Goal: Information Seeking & Learning: Learn about a topic

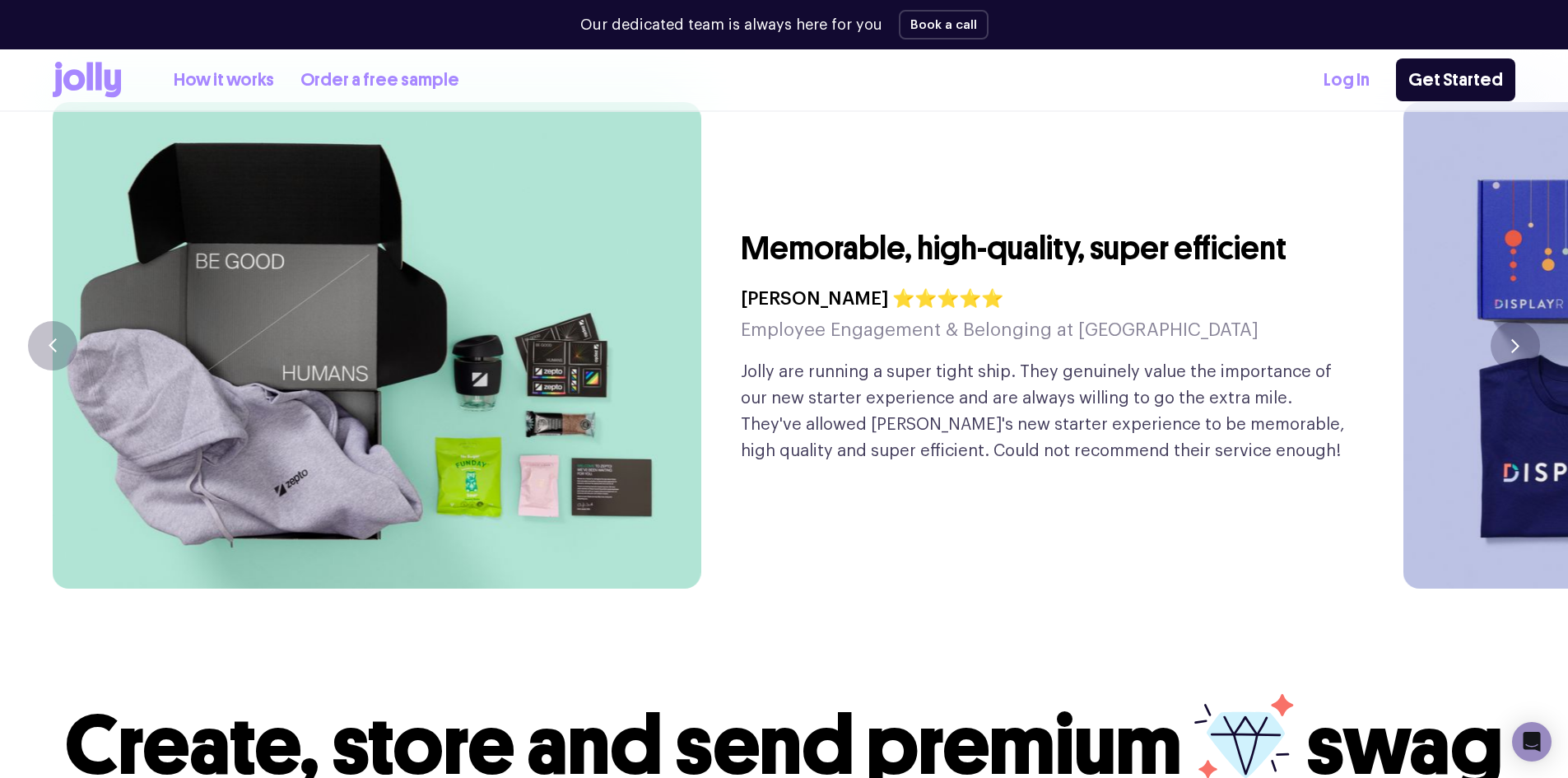
click at [1507, 321] on button "button" at bounding box center [1515, 345] width 50 height 50
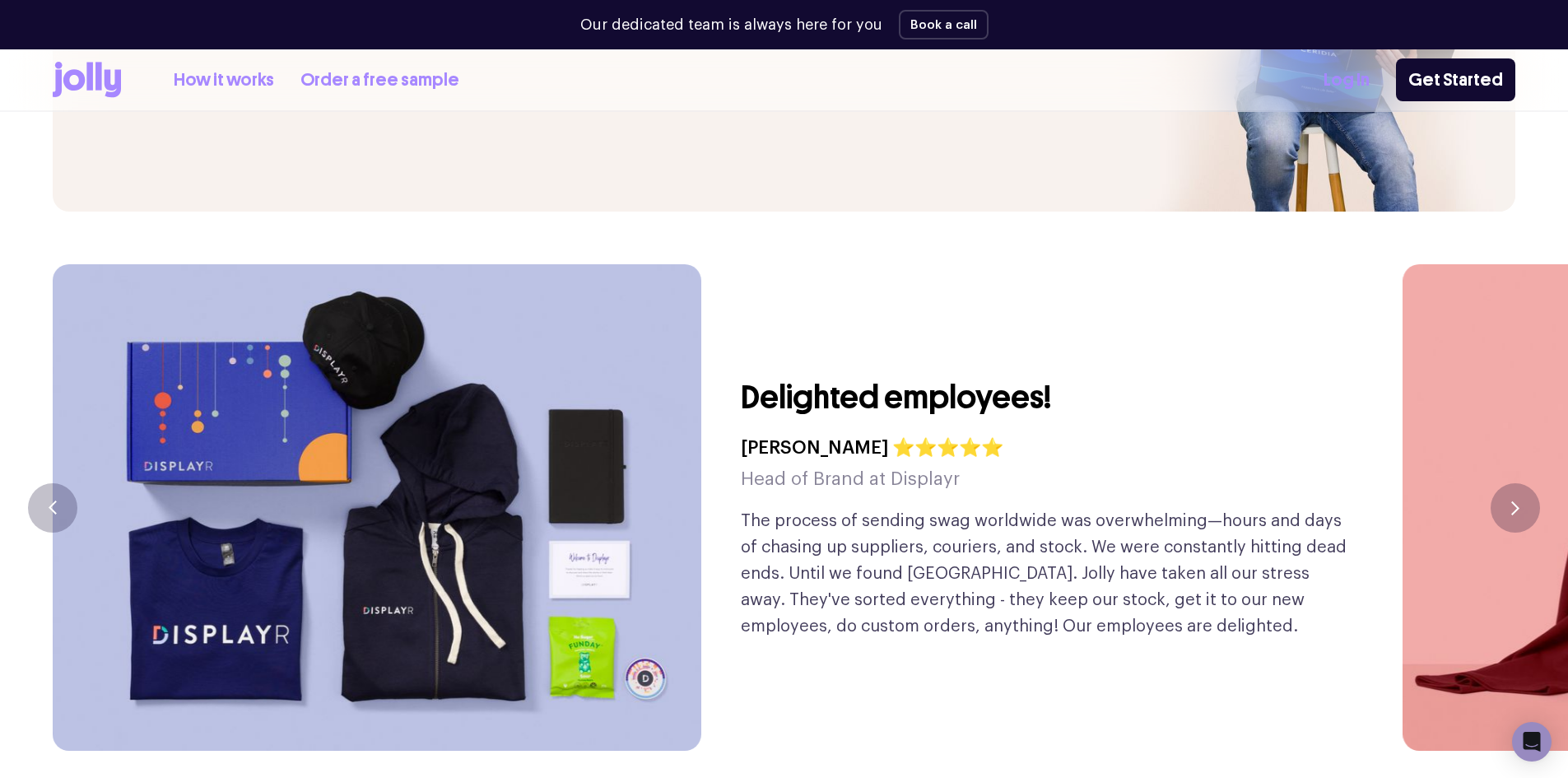
scroll to position [3869, 0]
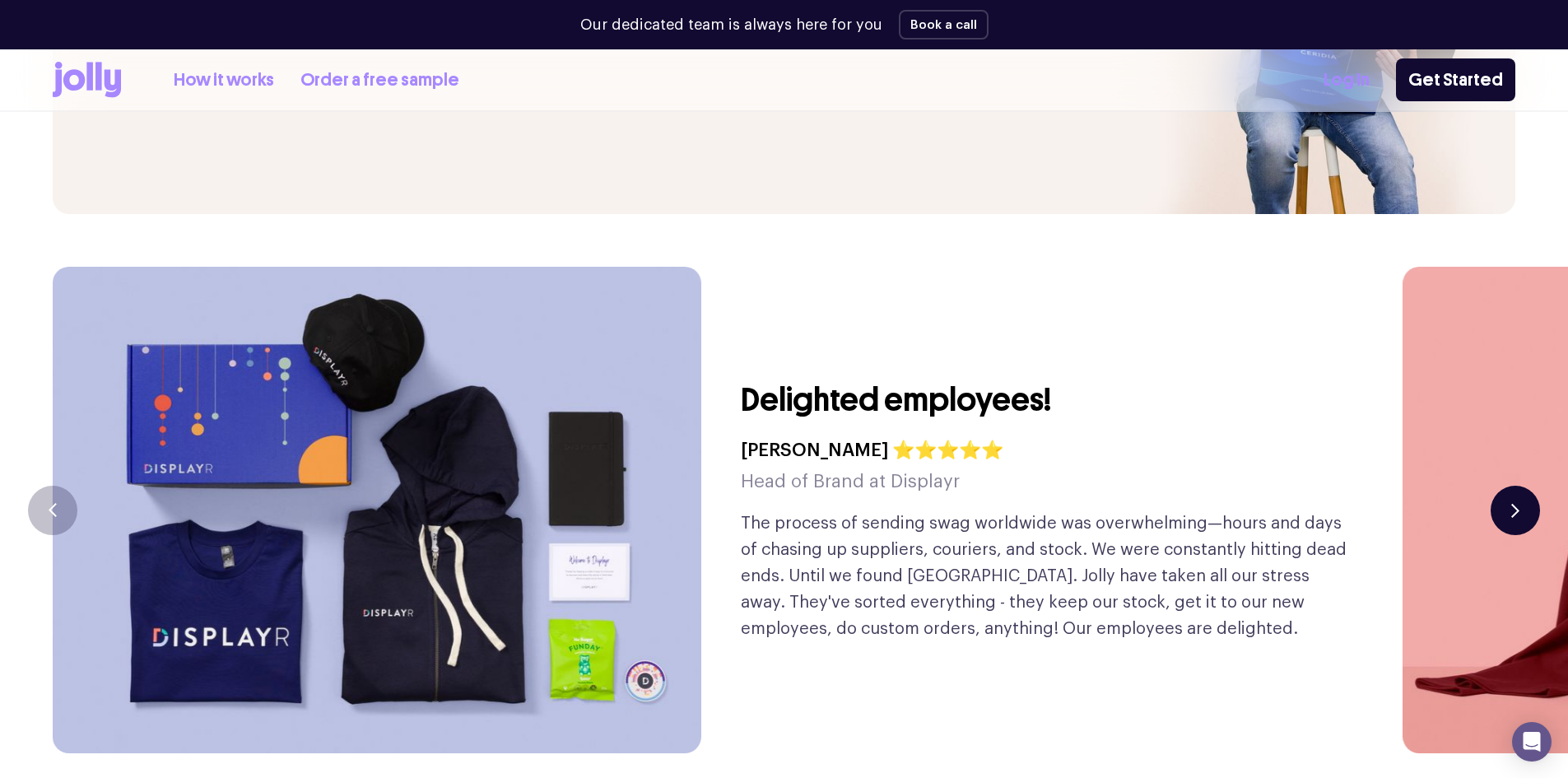
click at [1513, 486] on button "button" at bounding box center [1515, 511] width 50 height 50
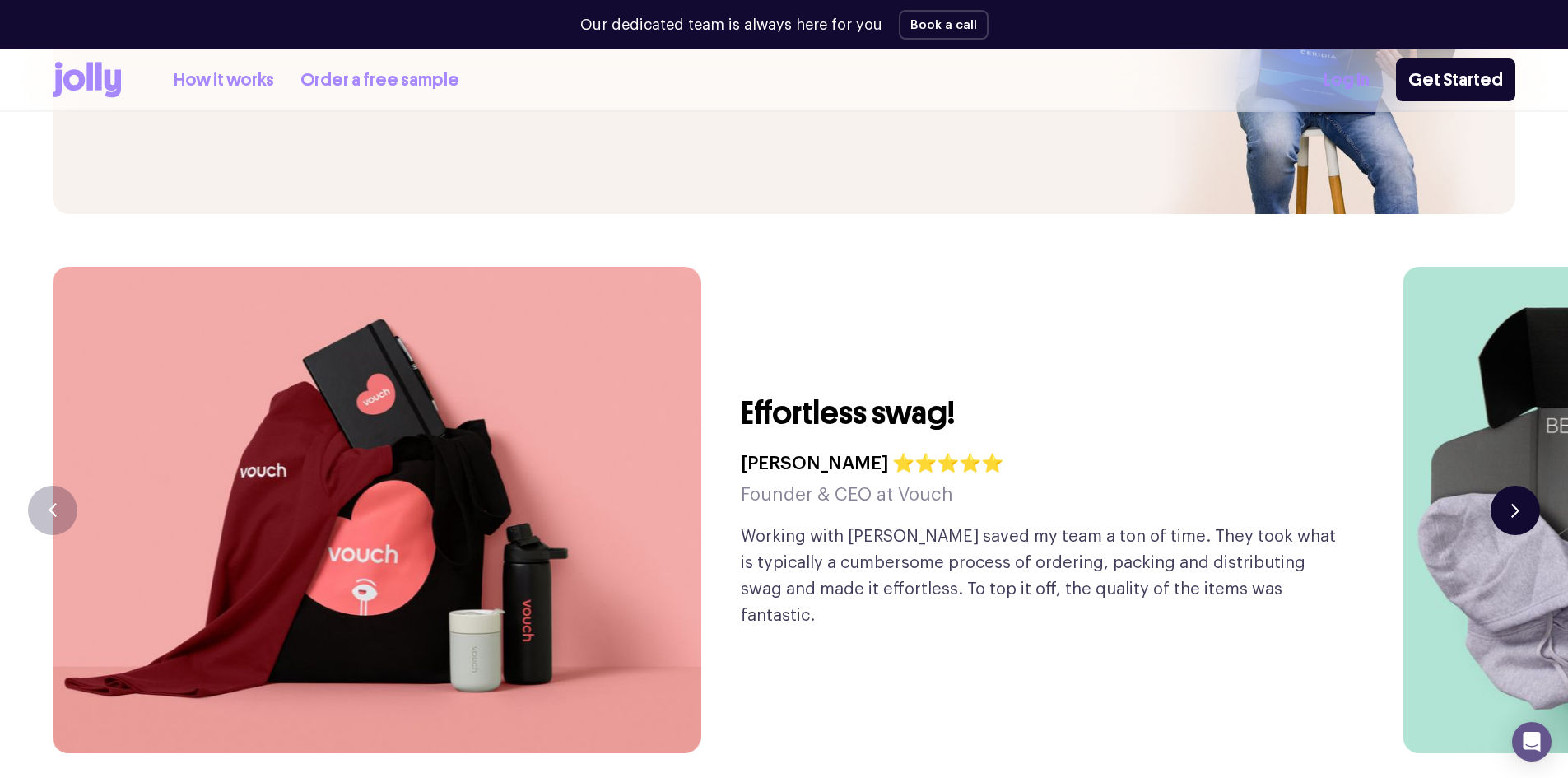
click at [1513, 486] on button "button" at bounding box center [1515, 511] width 50 height 50
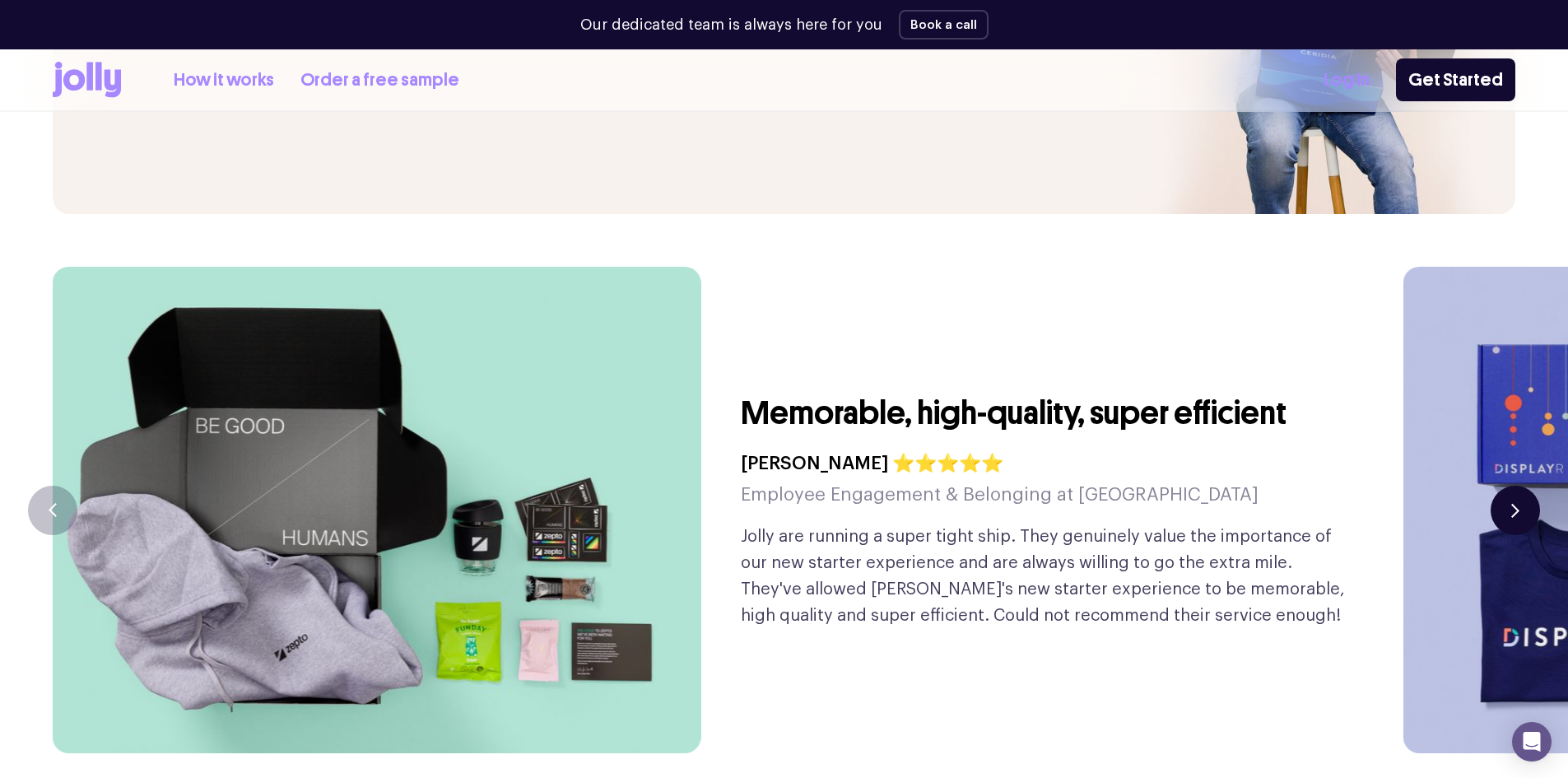
click at [1517, 486] on button "button" at bounding box center [1515, 511] width 50 height 50
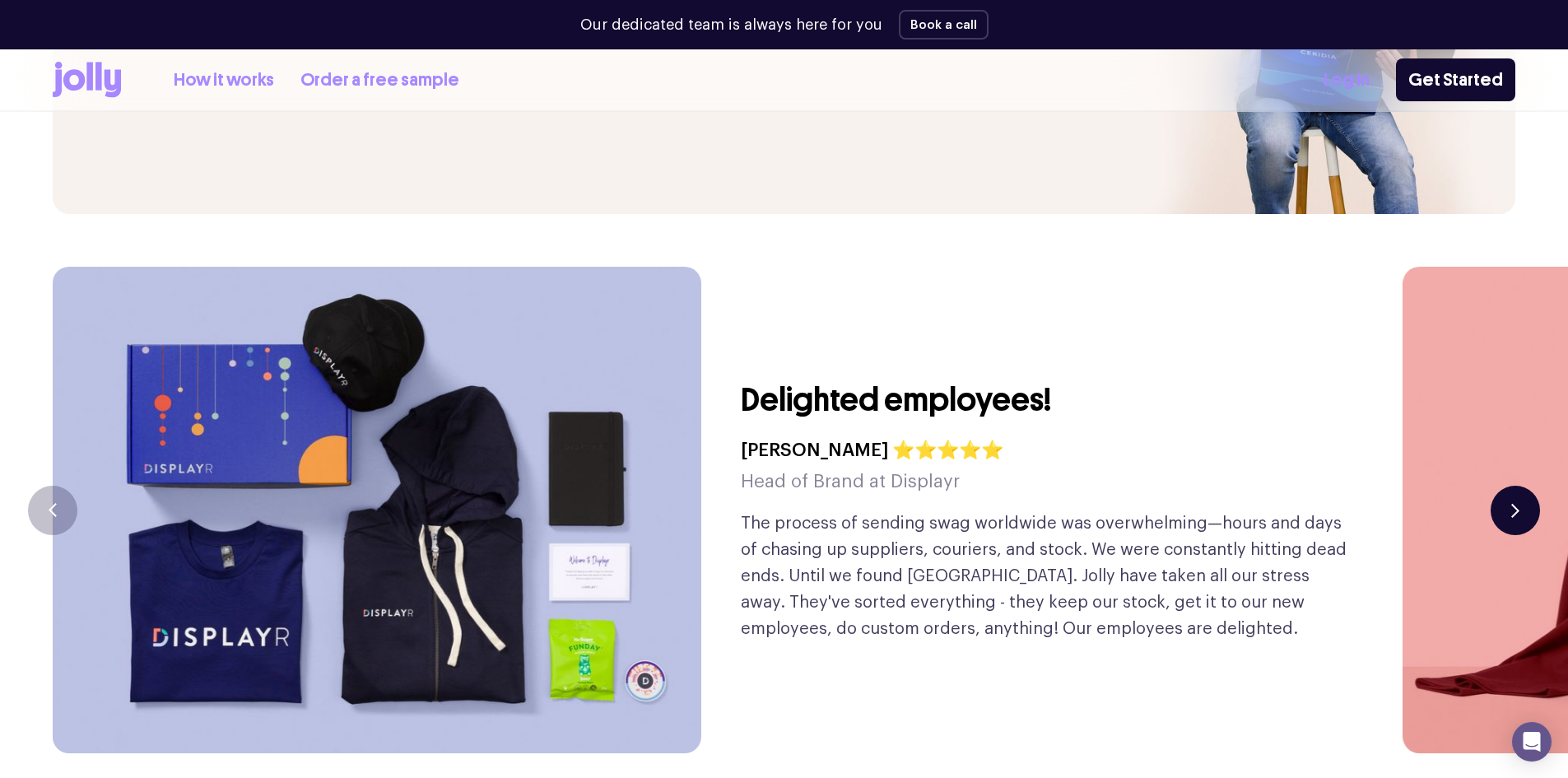
click at [1517, 503] on icon "button" at bounding box center [1515, 510] width 8 height 14
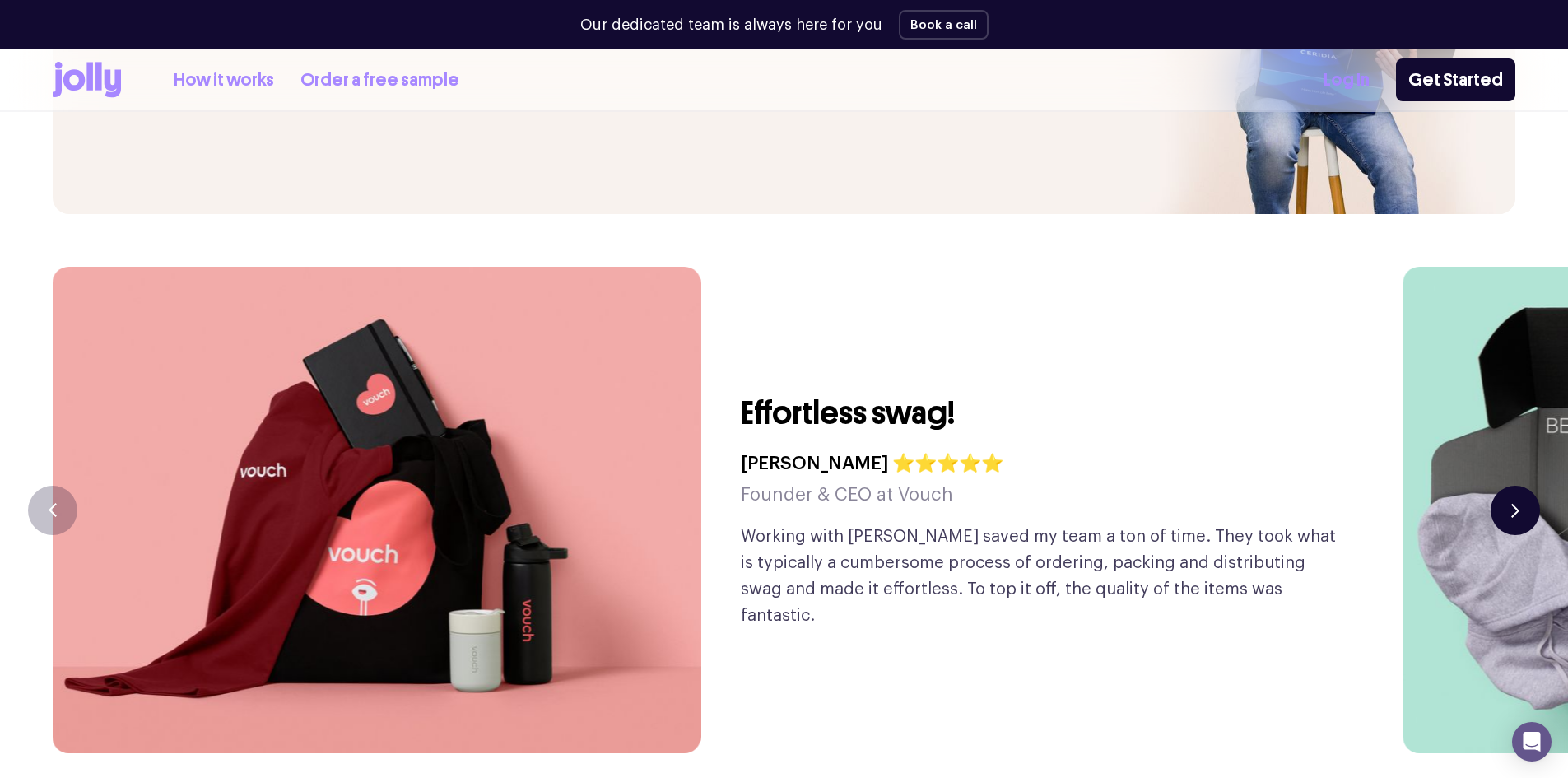
click at [1517, 503] on icon "button" at bounding box center [1515, 510] width 8 height 14
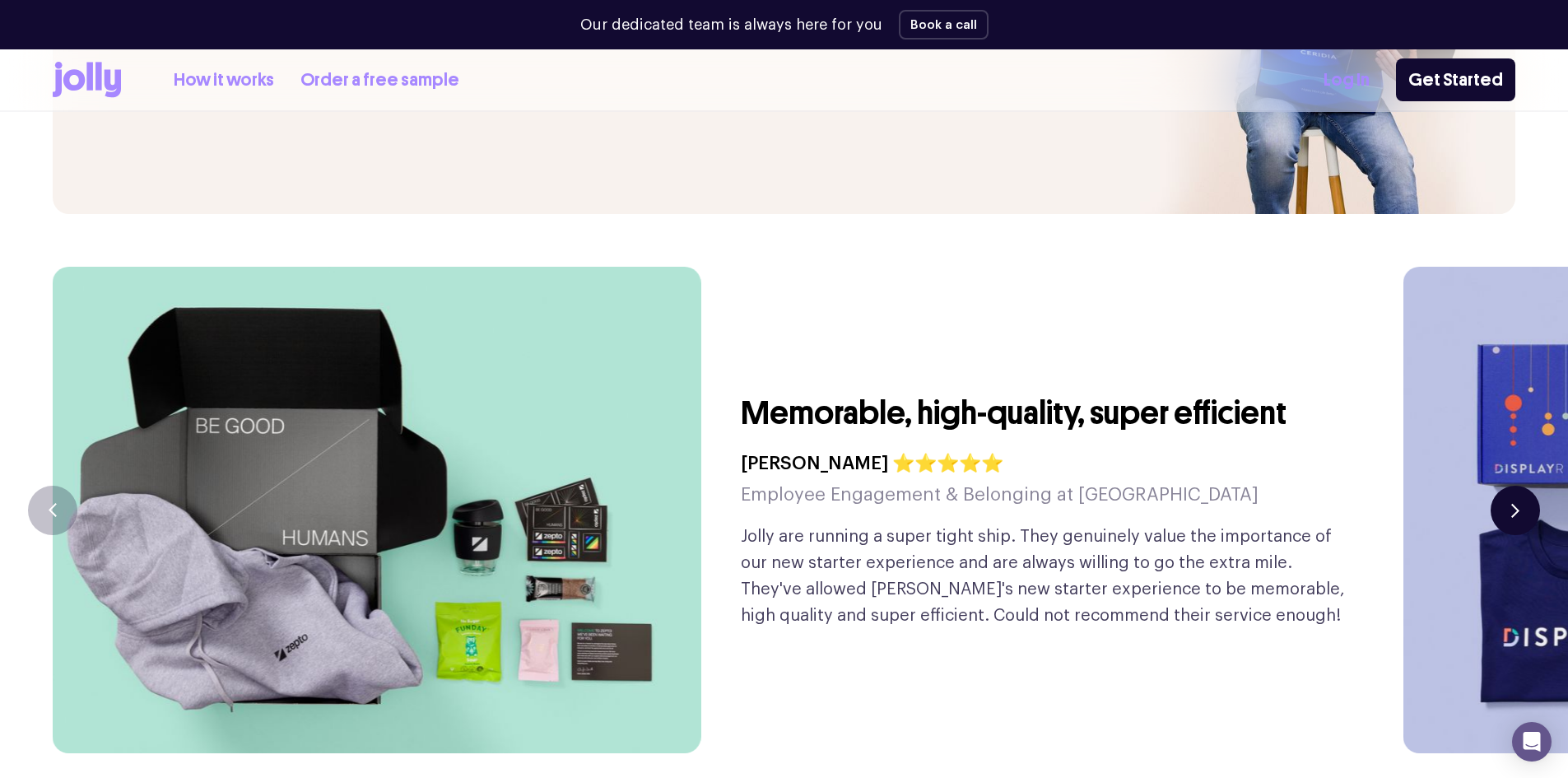
click at [1517, 503] on icon "button" at bounding box center [1515, 510] width 8 height 14
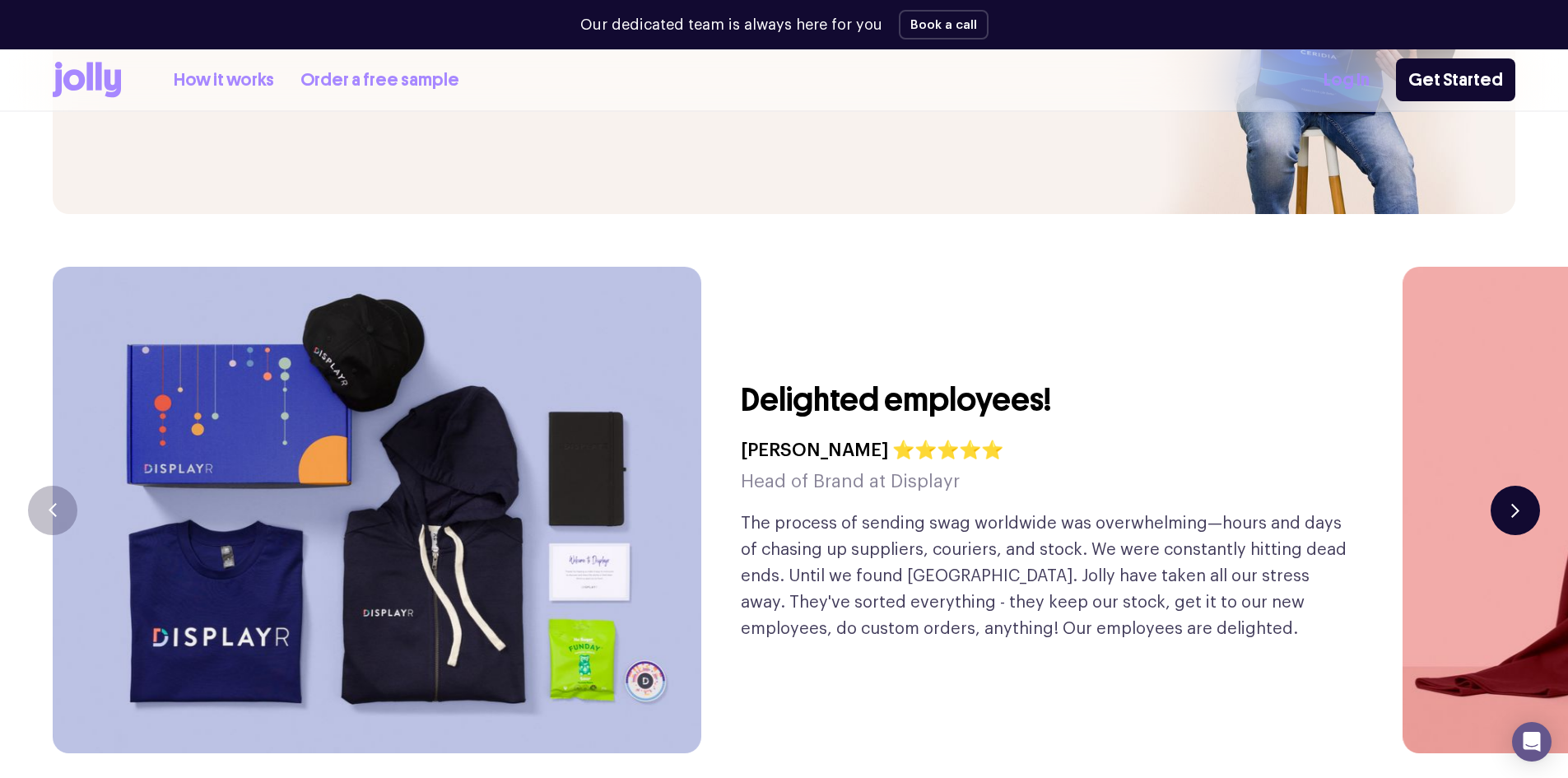
click at [1517, 503] on icon "button" at bounding box center [1515, 510] width 8 height 14
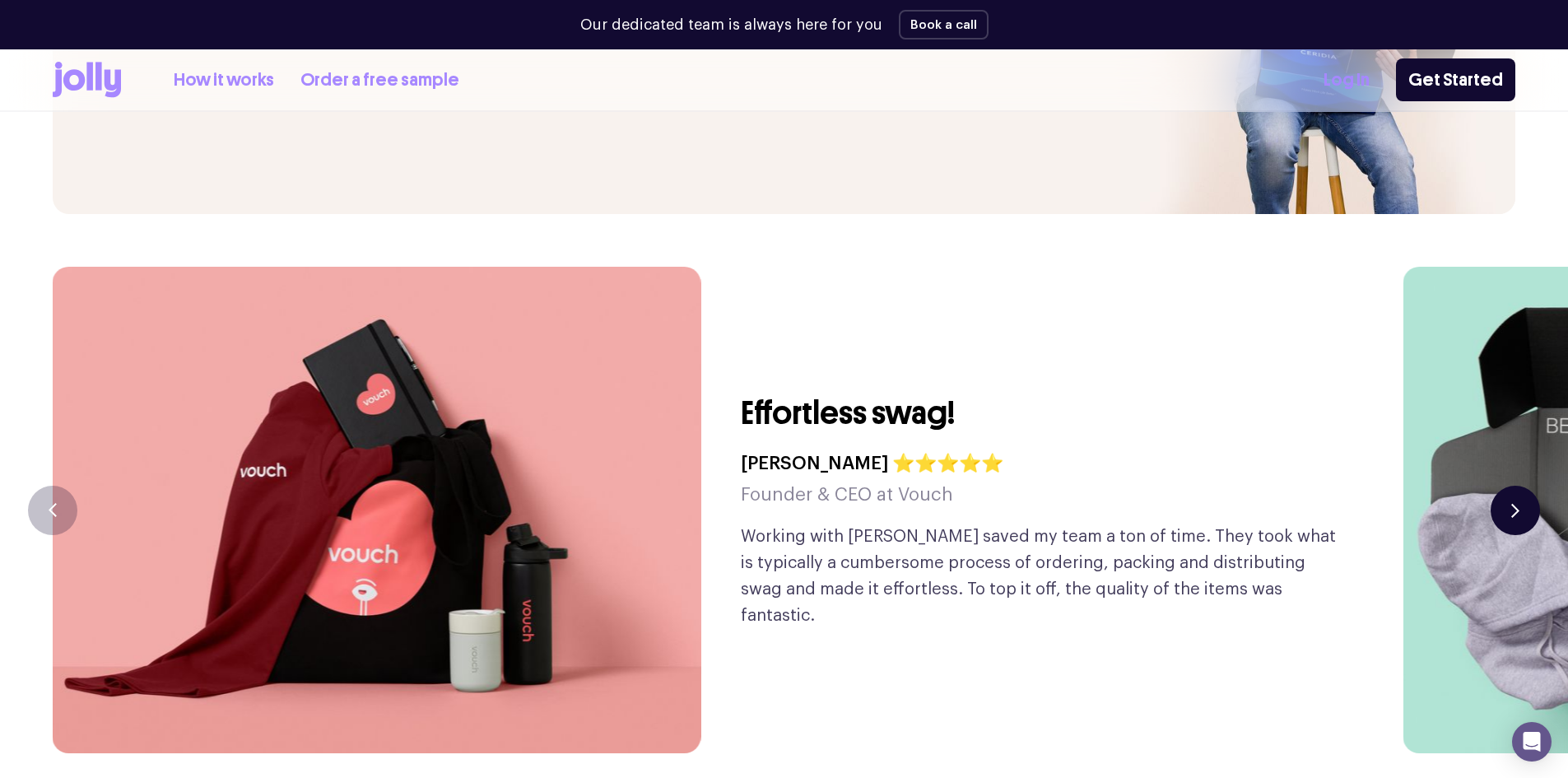
click at [1517, 503] on icon "button" at bounding box center [1515, 510] width 8 height 14
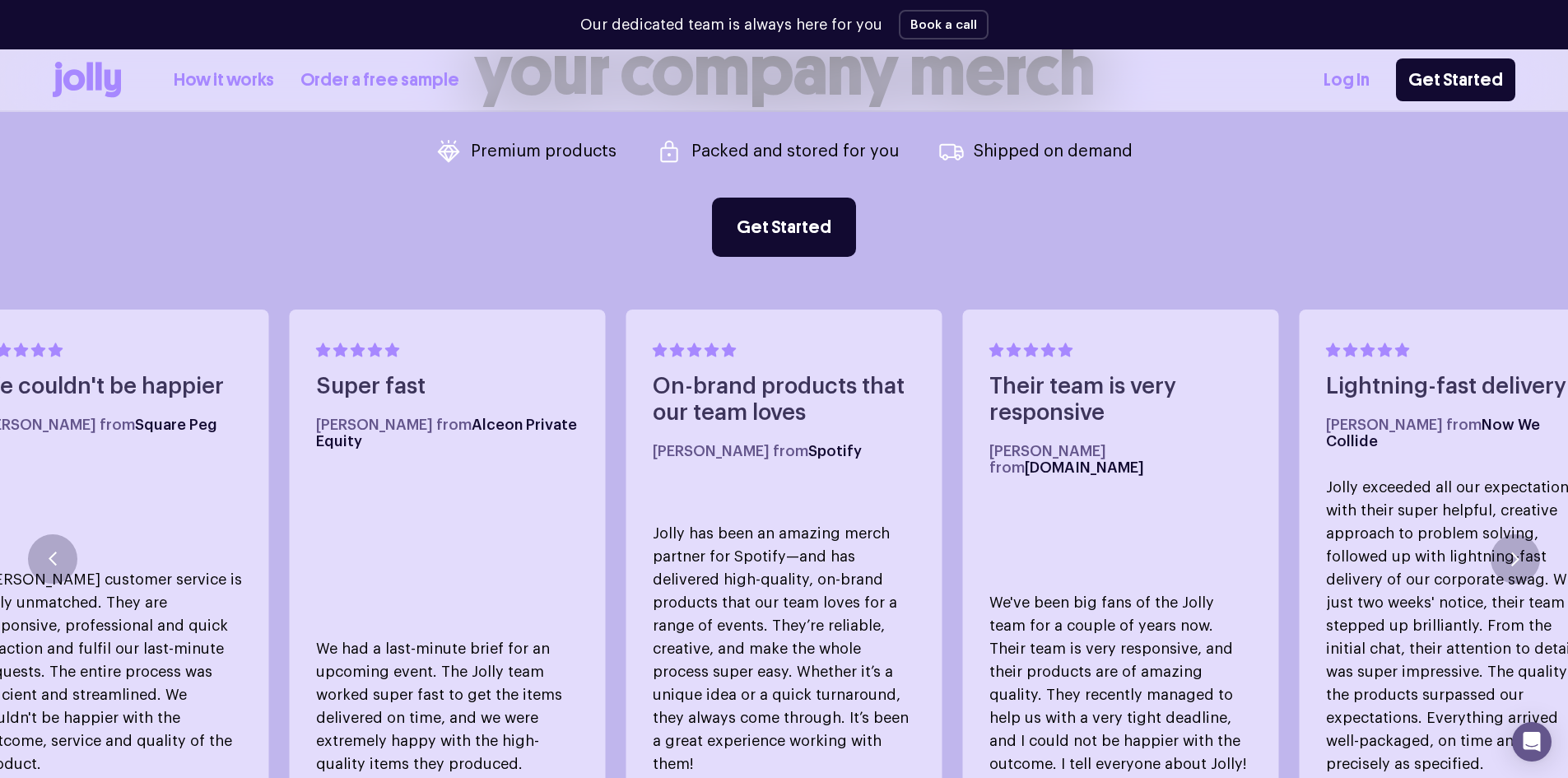
scroll to position [905, 0]
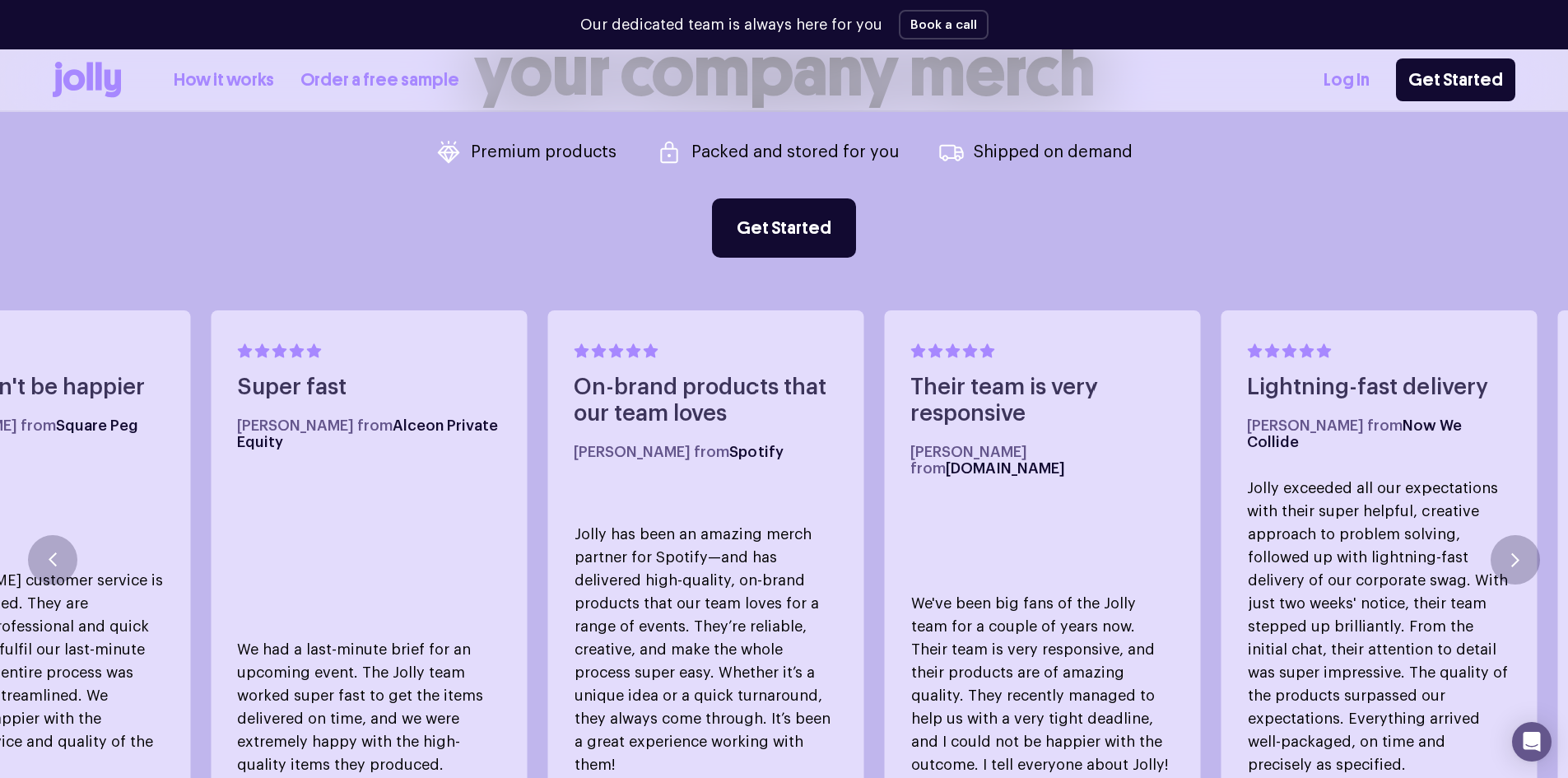
drag, startPoint x: 773, startPoint y: 421, endPoint x: 709, endPoint y: 426, distance: 64.2
click at [709, 426] on h4 "On-brand products that our team loves" at bounding box center [705, 401] width 264 height 52
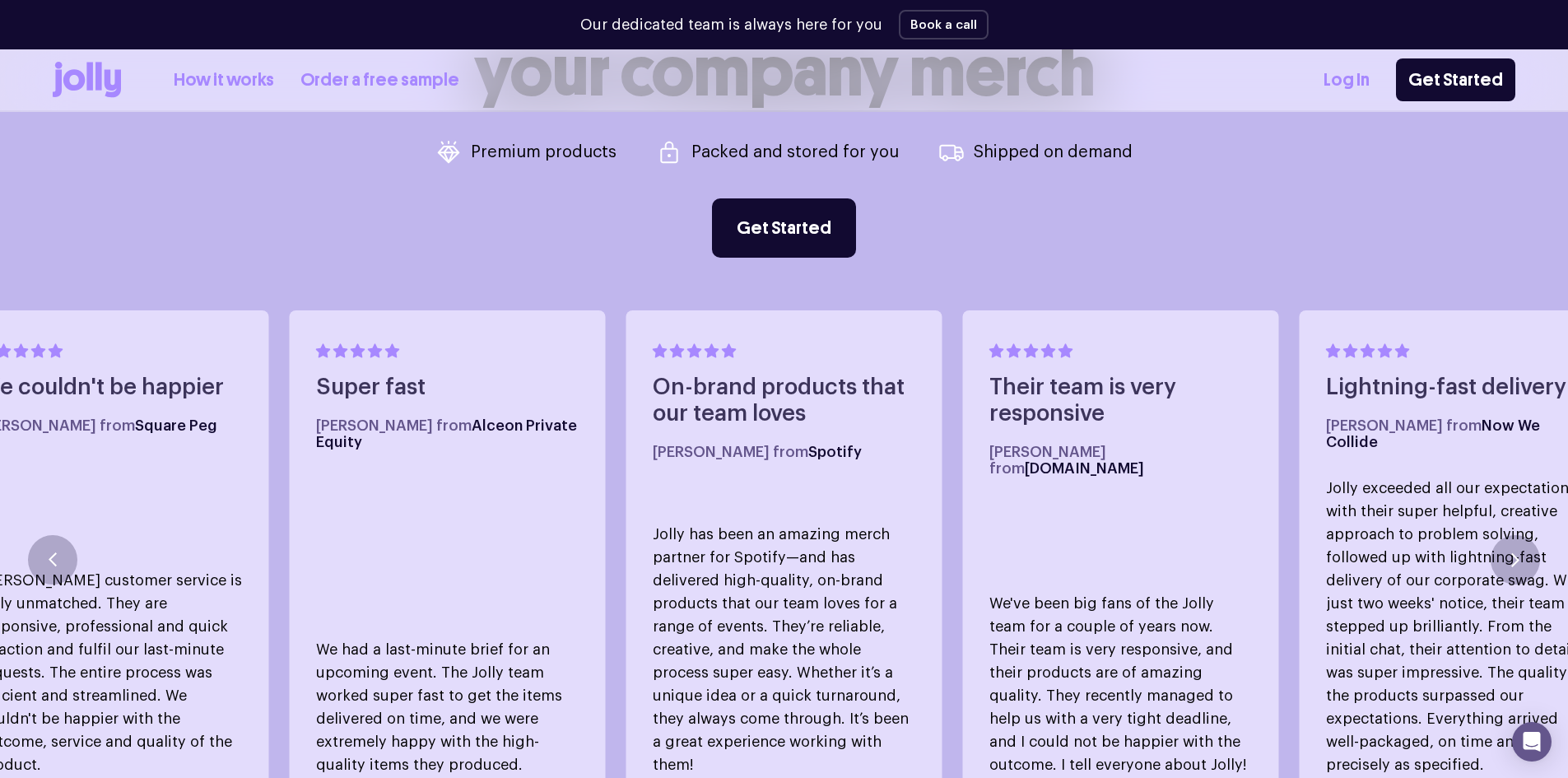
scroll to position [823, 0]
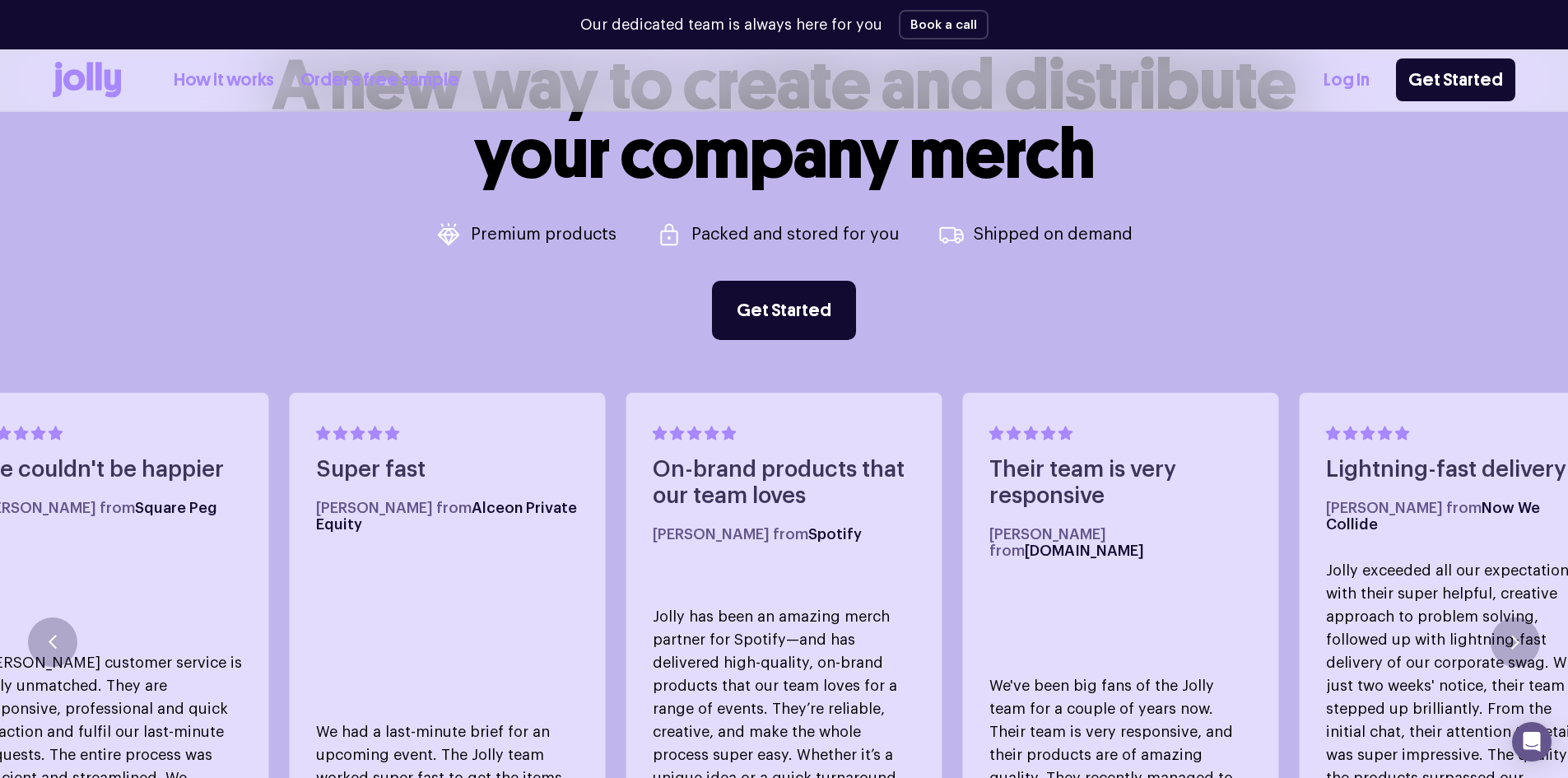
drag, startPoint x: 568, startPoint y: 227, endPoint x: 619, endPoint y: 248, distance: 55.2
click at [567, 227] on p "Premium products" at bounding box center [543, 235] width 145 height 16
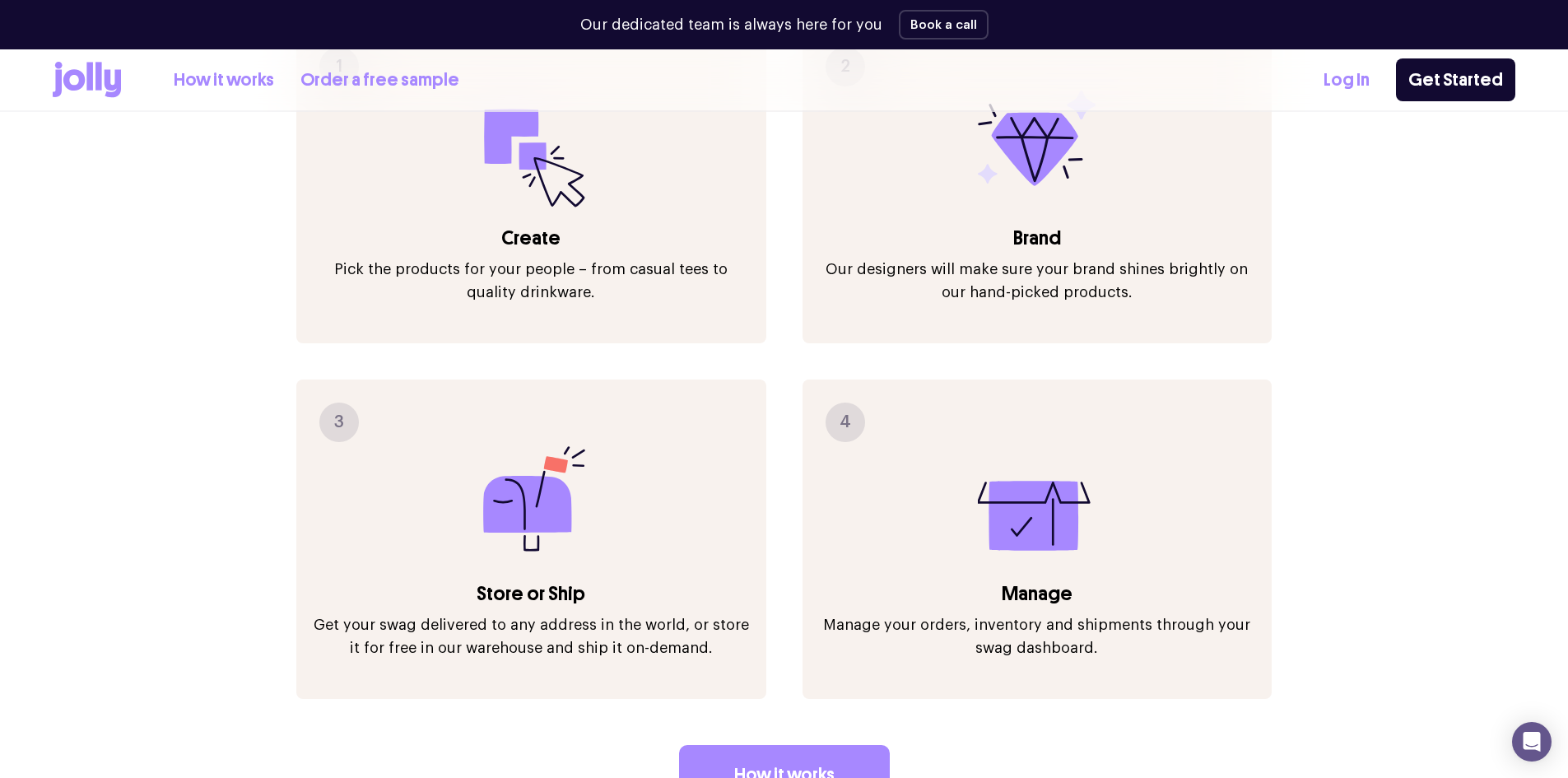
scroll to position [2470, 0]
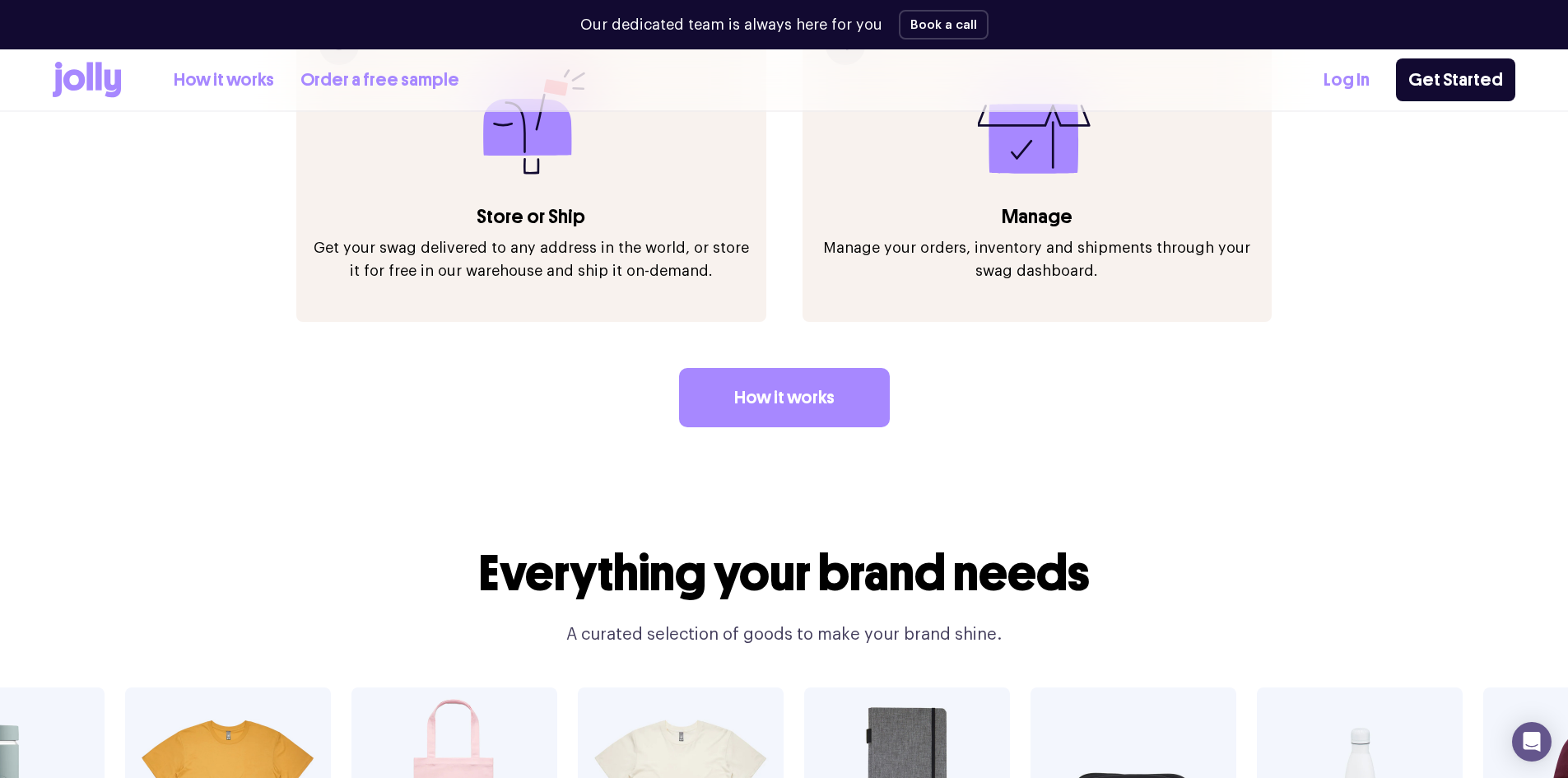
click at [78, 77] on icon at bounding box center [87, 80] width 69 height 36
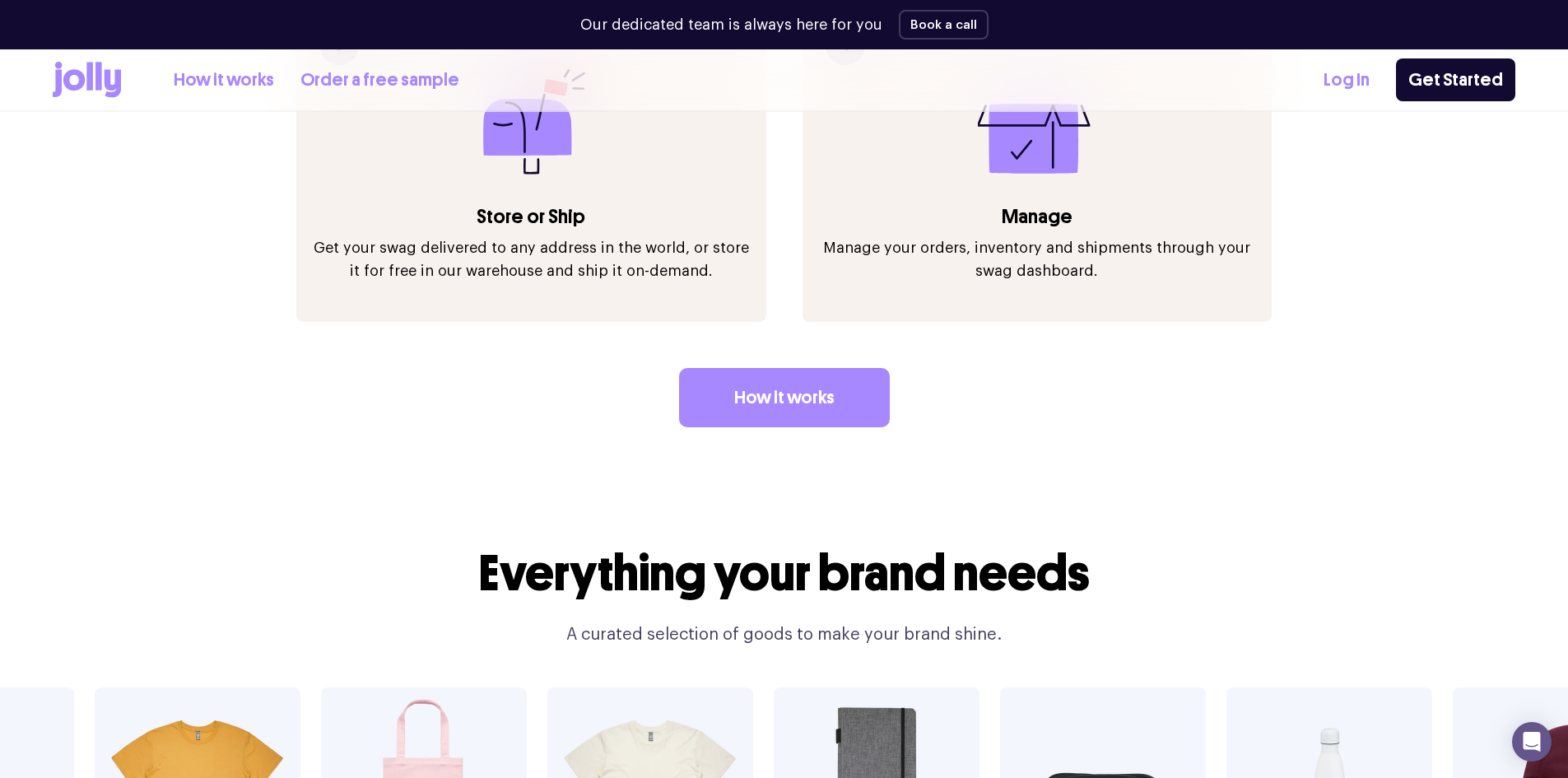
click at [78, 77] on icon at bounding box center [87, 80] width 69 height 36
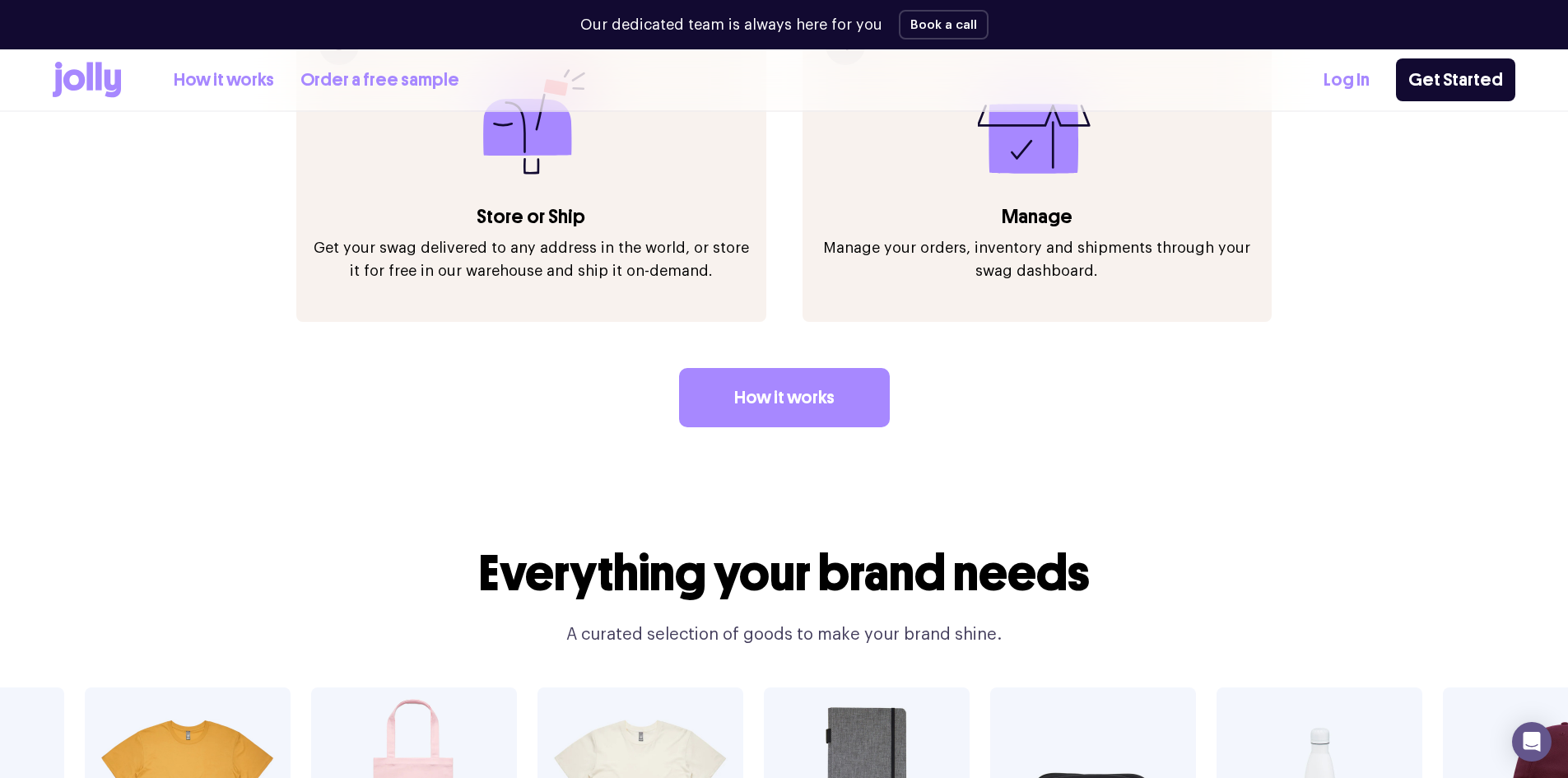
click at [78, 77] on icon at bounding box center [87, 80] width 69 height 36
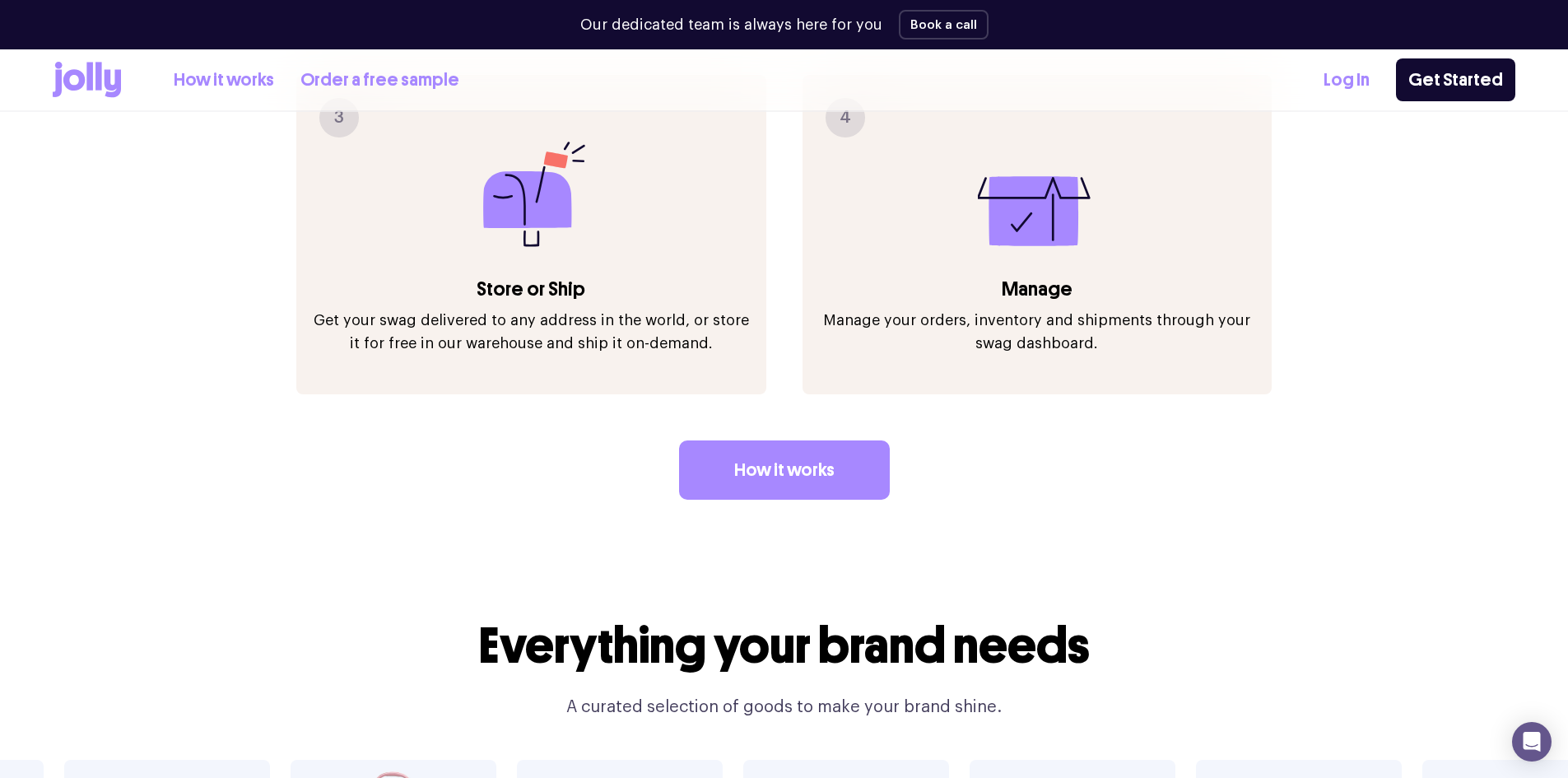
scroll to position [2058, 0]
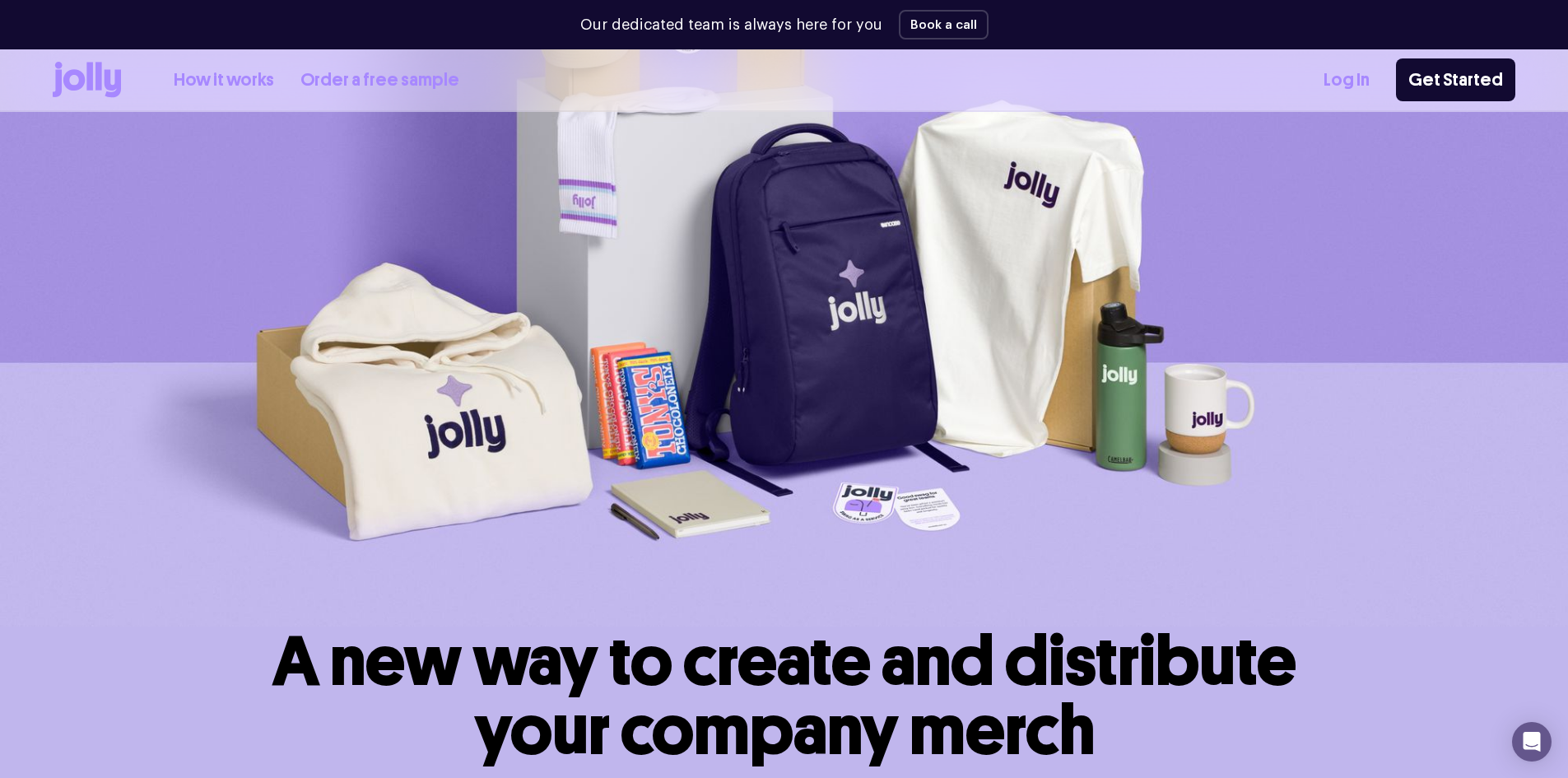
scroll to position [905, 0]
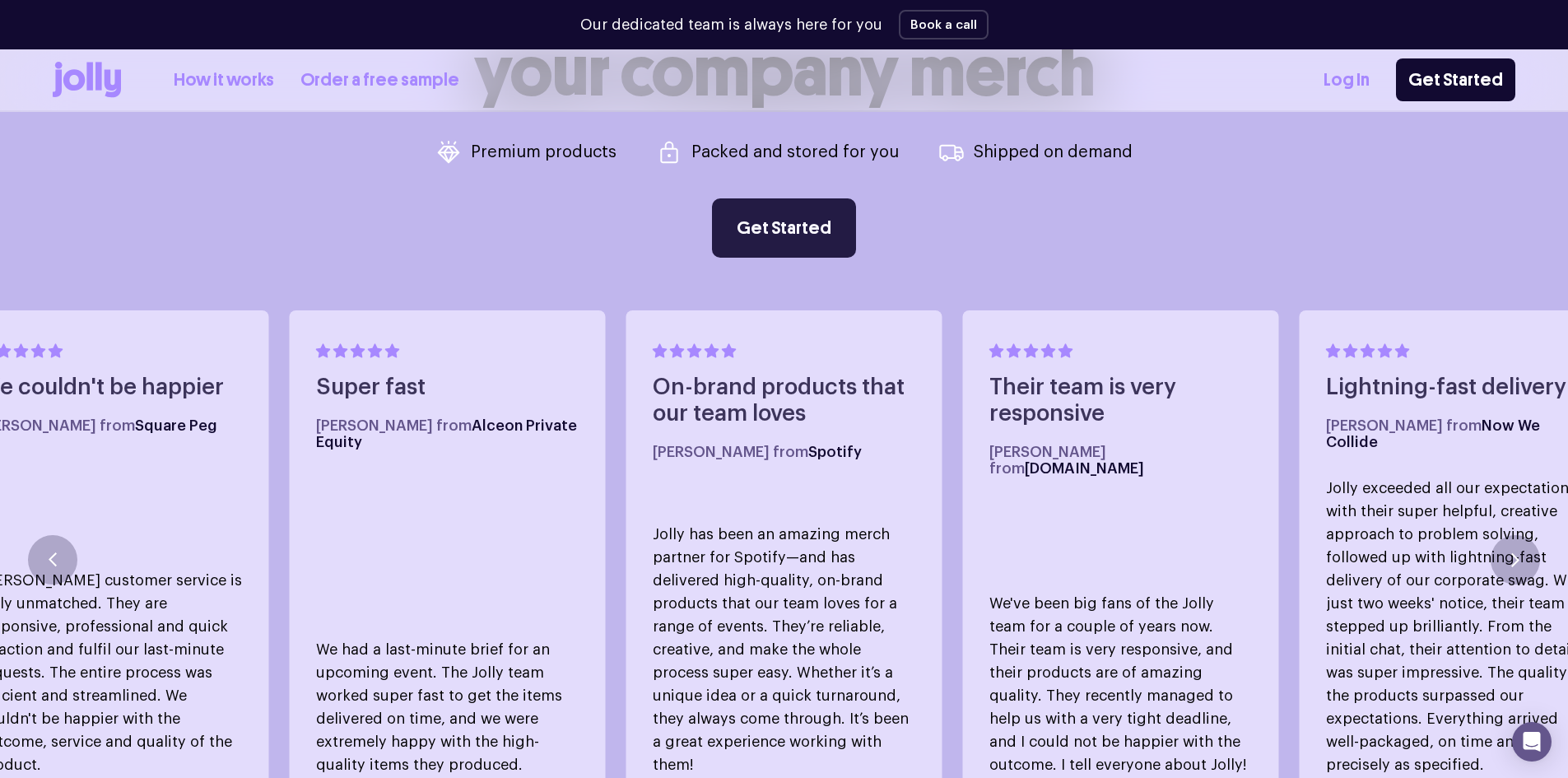
click at [789, 235] on link "Get Started" at bounding box center [783, 229] width 144 height 60
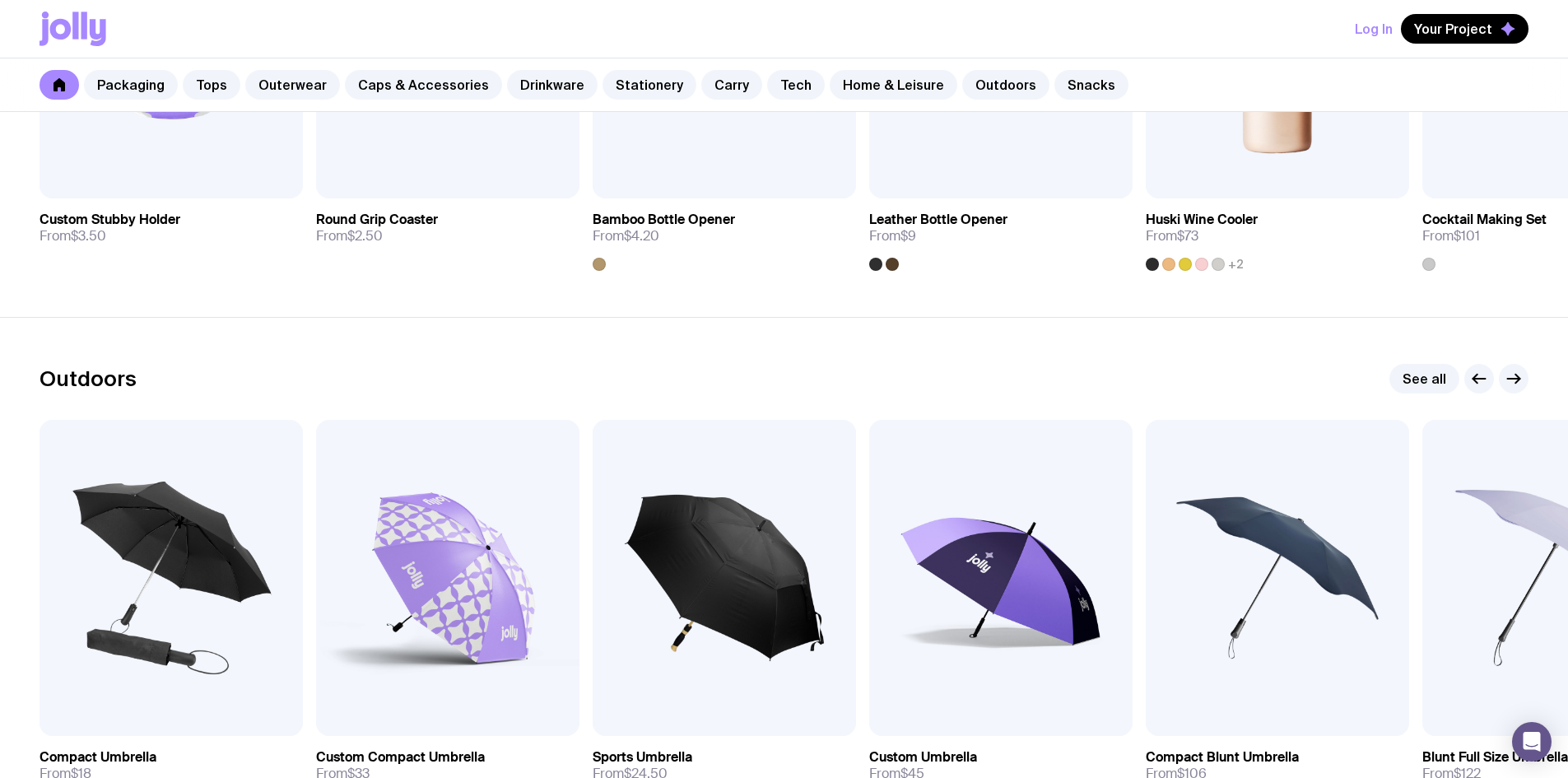
scroll to position [5187, 0]
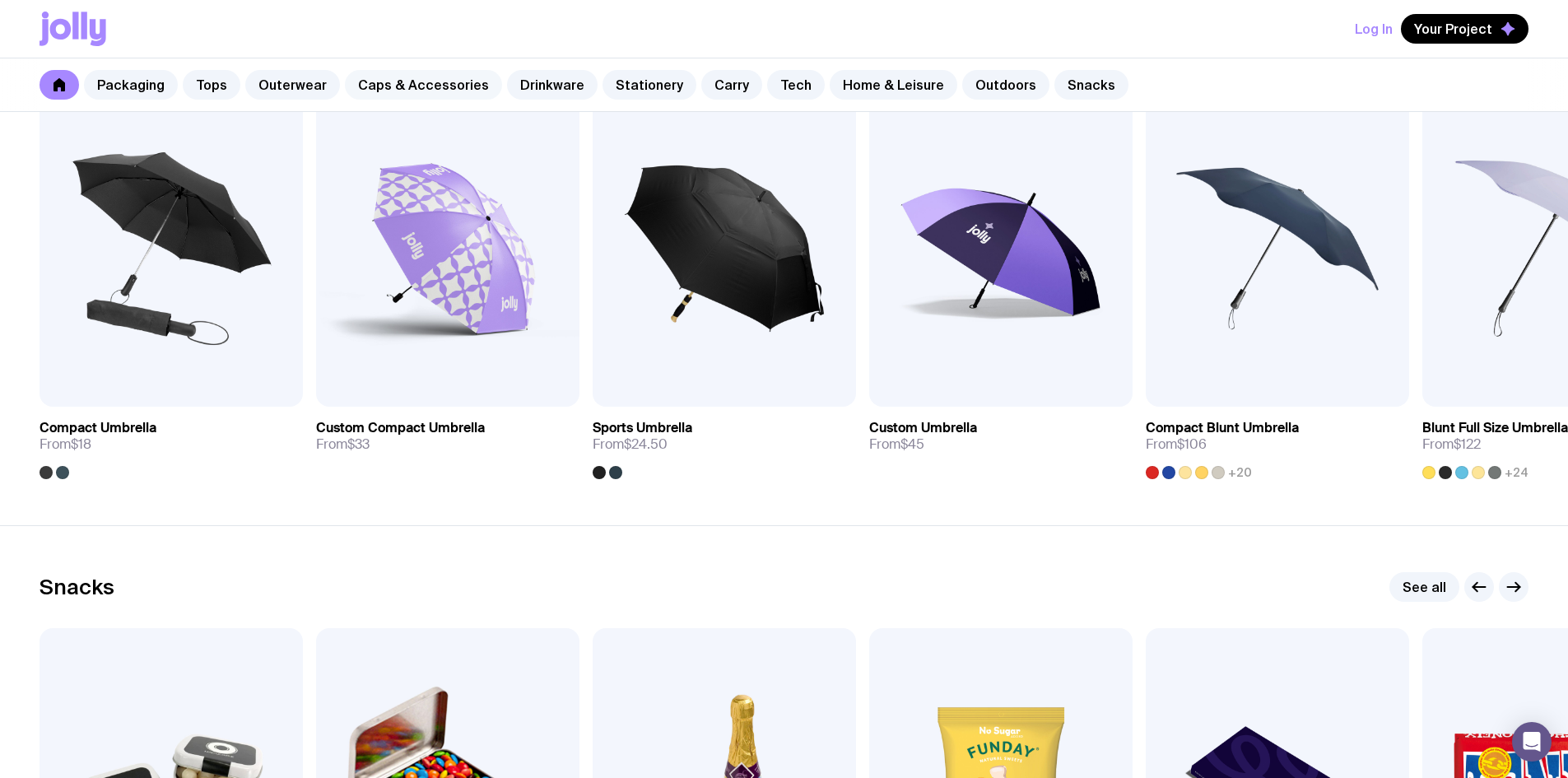
click at [402, 77] on link "Caps & Accessories" at bounding box center [424, 84] width 157 height 30
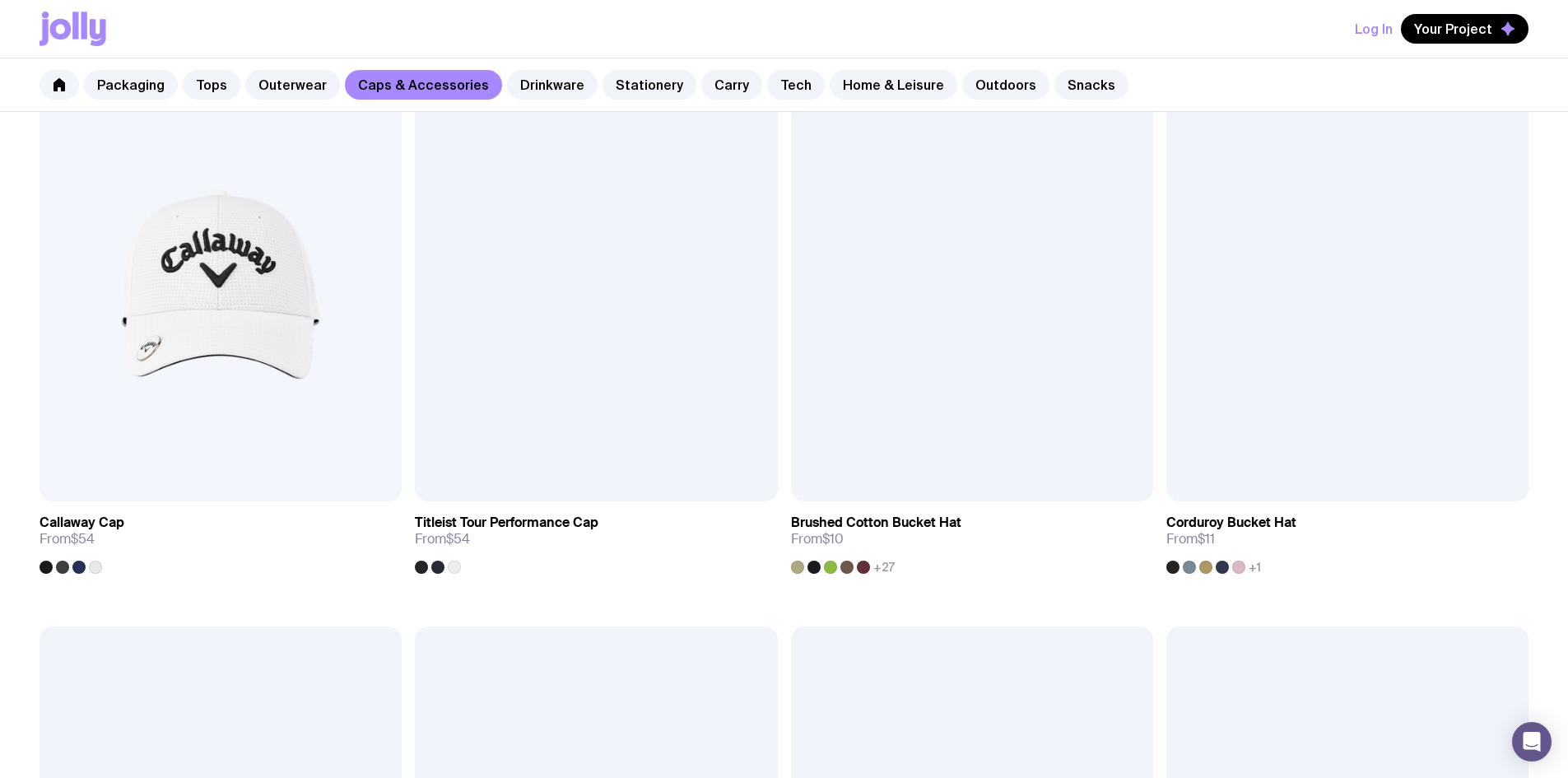
scroll to position [1482, 0]
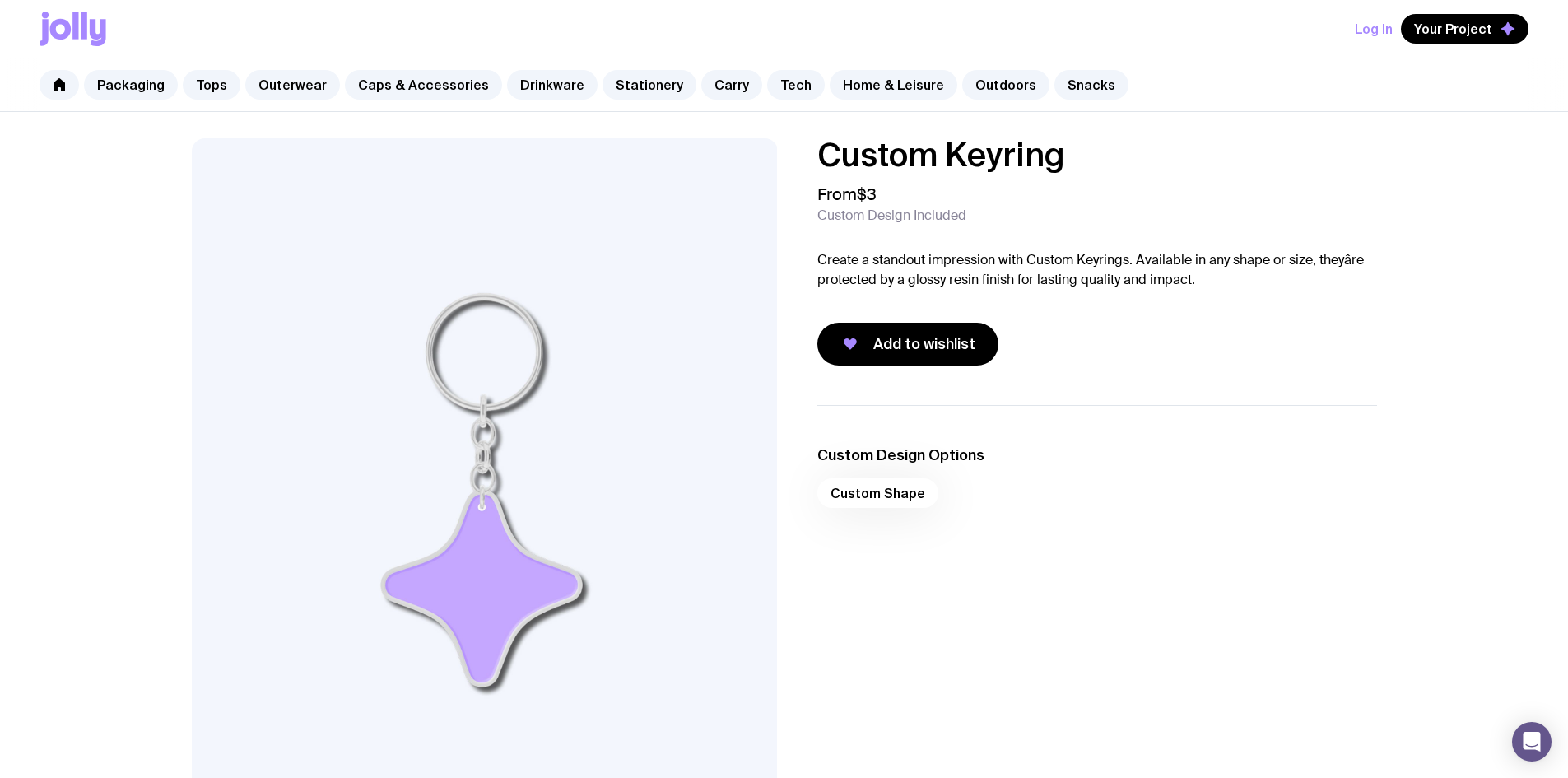
click at [510, 412] on img at bounding box center [484, 490] width 586 height 703
drag, startPoint x: 510, startPoint y: 412, endPoint x: 557, endPoint y: 378, distance: 58.0
click at [557, 378] on img at bounding box center [484, 490] width 586 height 703
click at [874, 495] on div "Custom Shape" at bounding box center [1097, 498] width 560 height 40
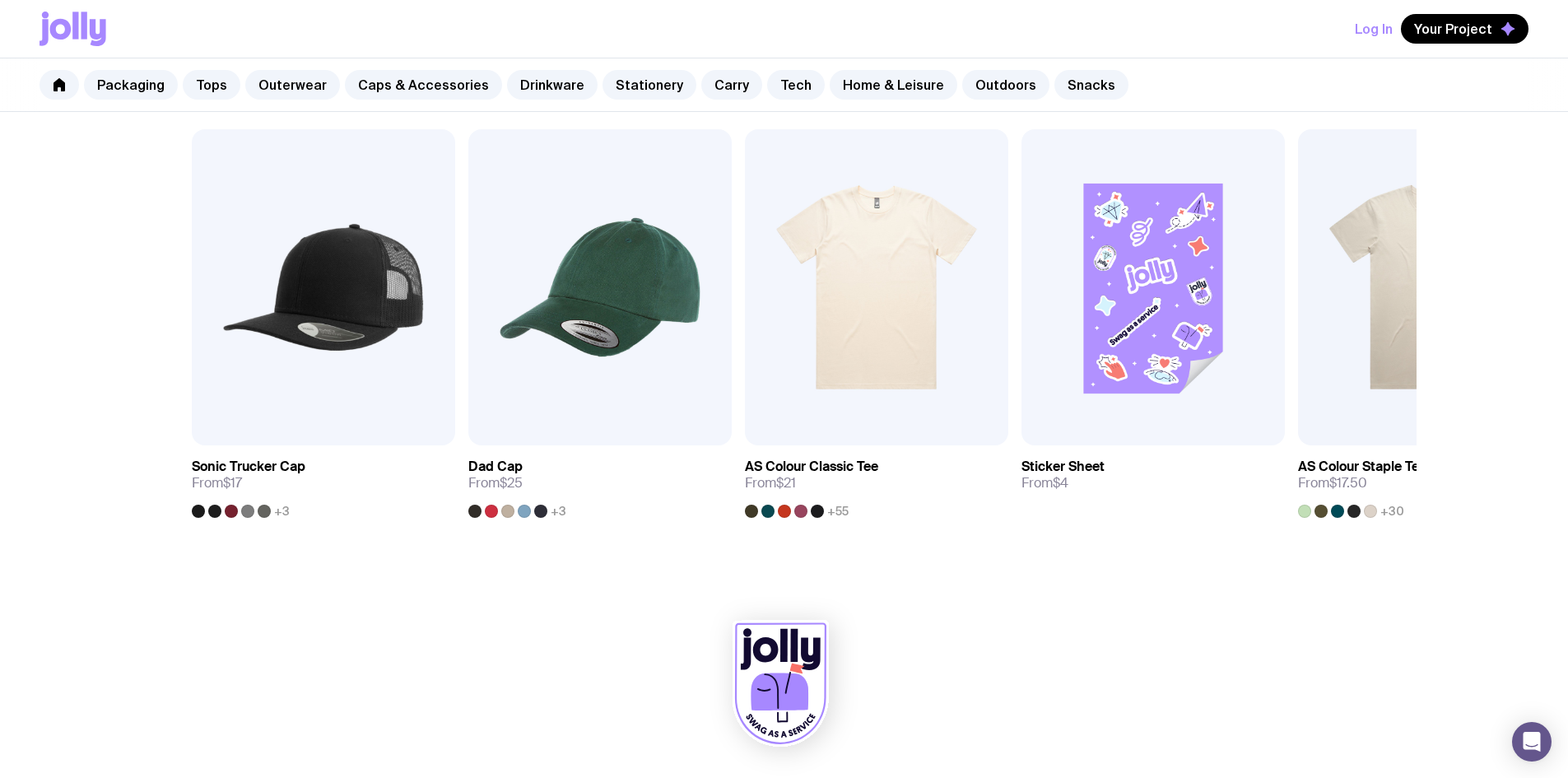
scroll to position [380, 0]
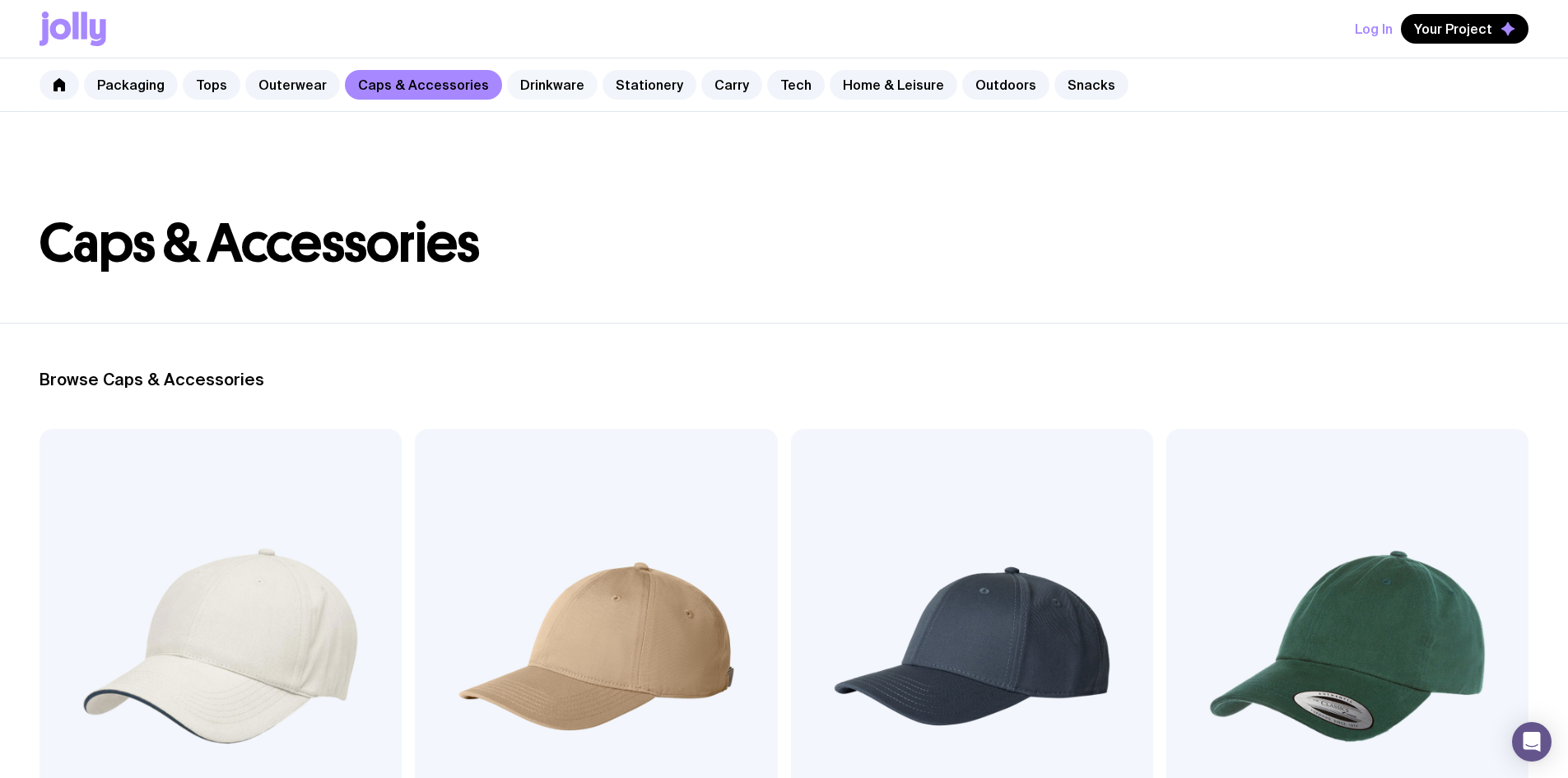
click at [518, 79] on link "Drinkware" at bounding box center [552, 84] width 90 height 30
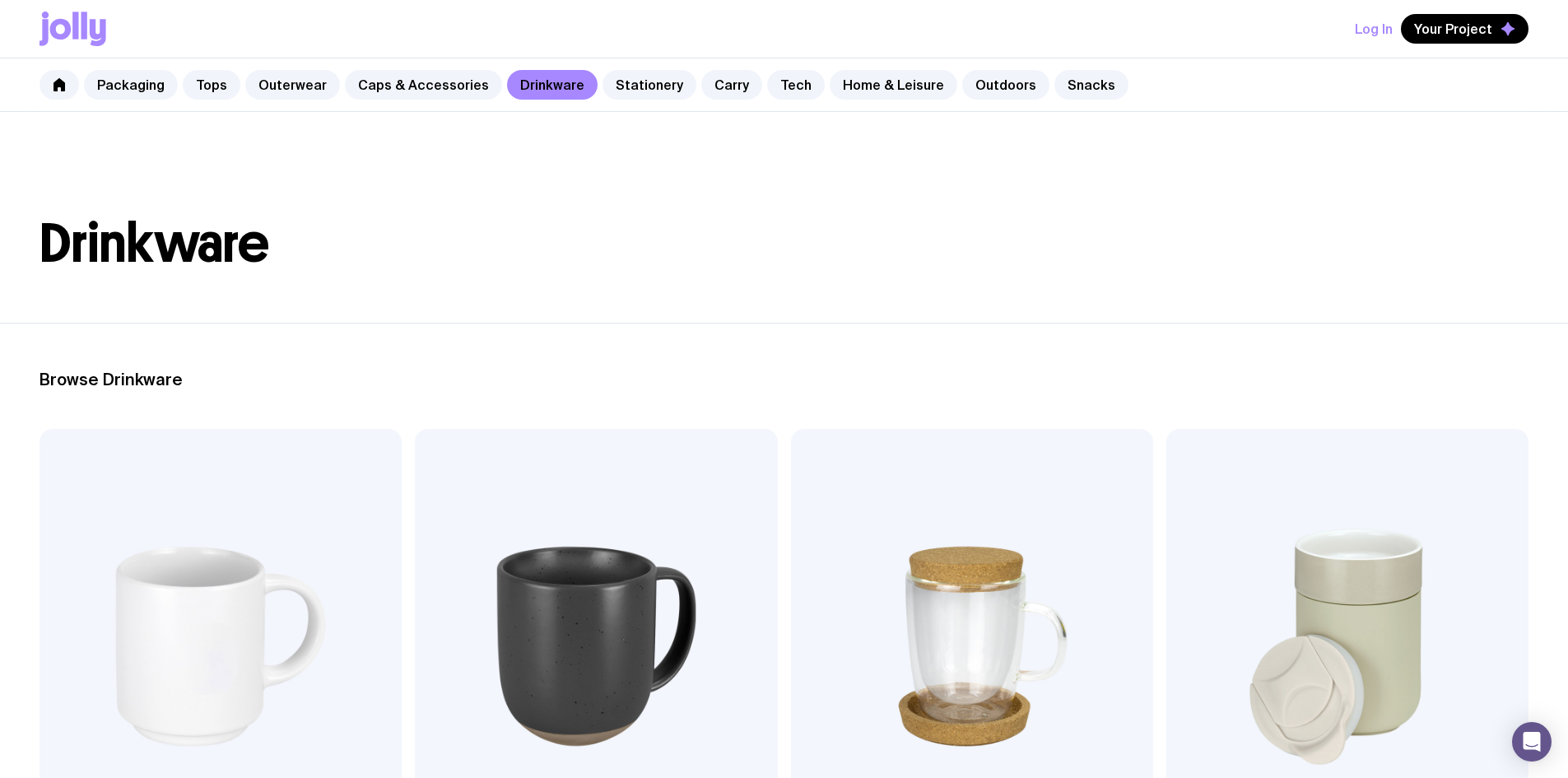
scroll to position [329, 0]
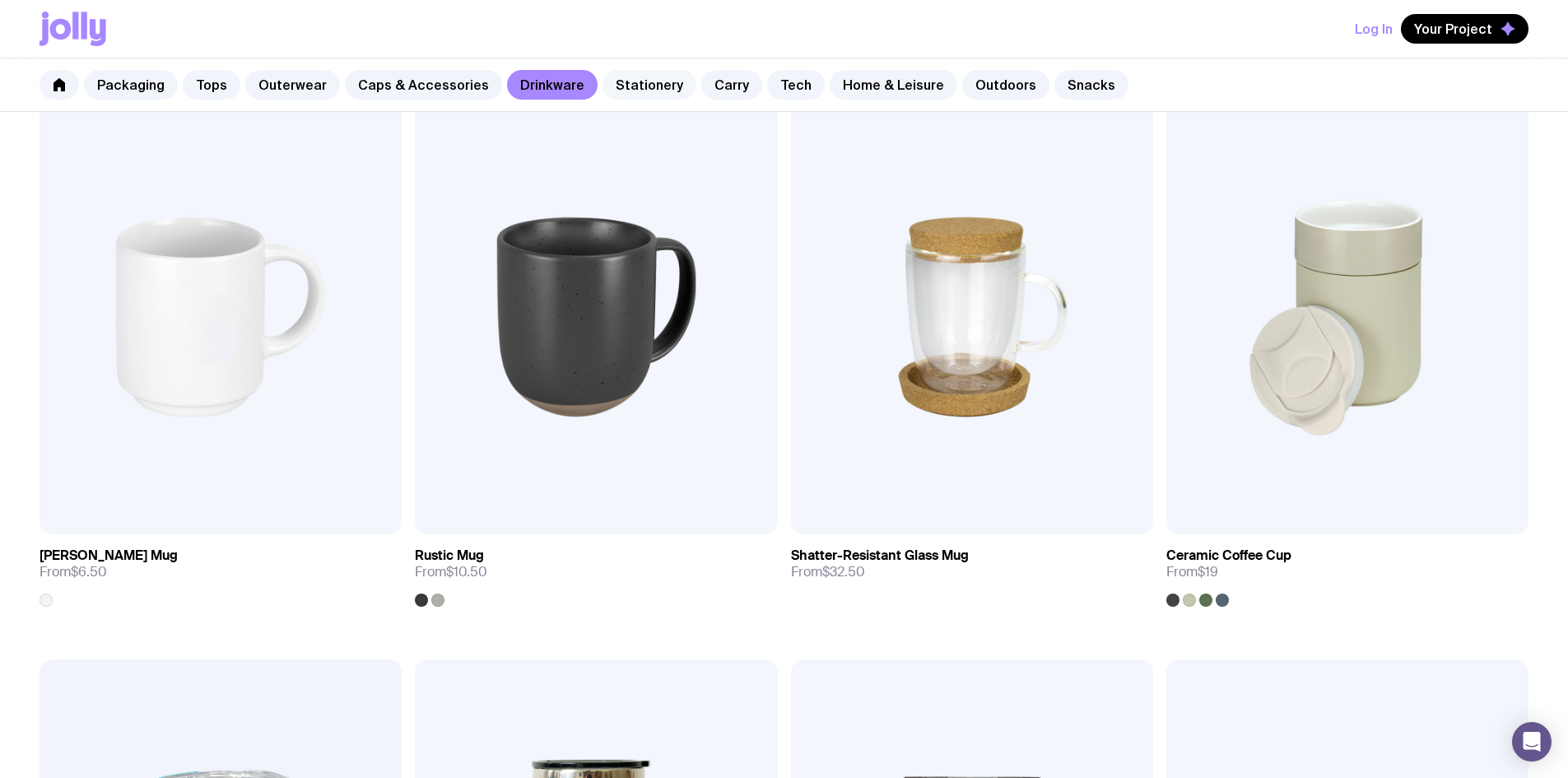
click at [634, 79] on link "Stationery" at bounding box center [649, 84] width 94 height 30
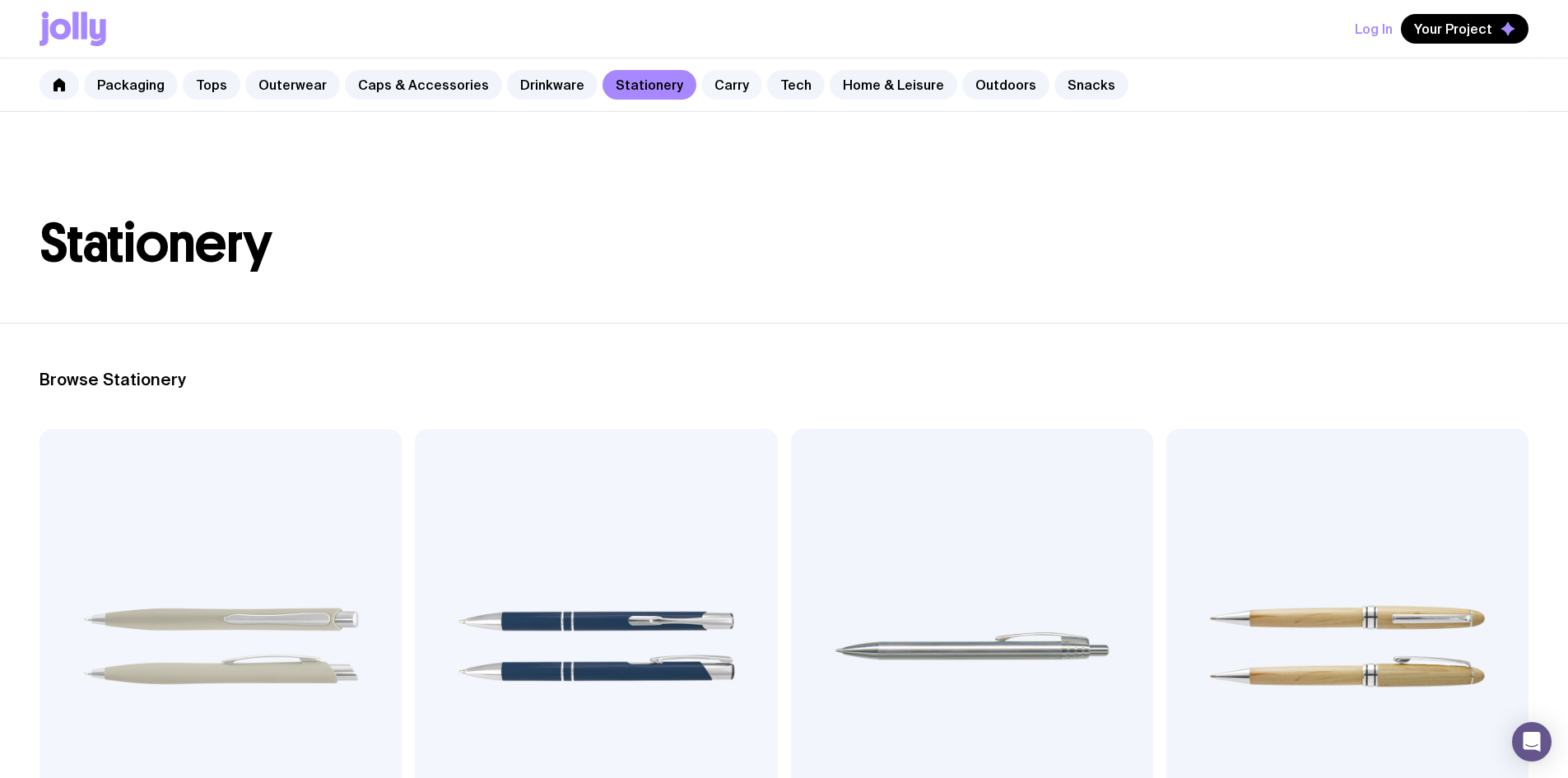
click at [704, 84] on link "Carry" at bounding box center [731, 84] width 61 height 30
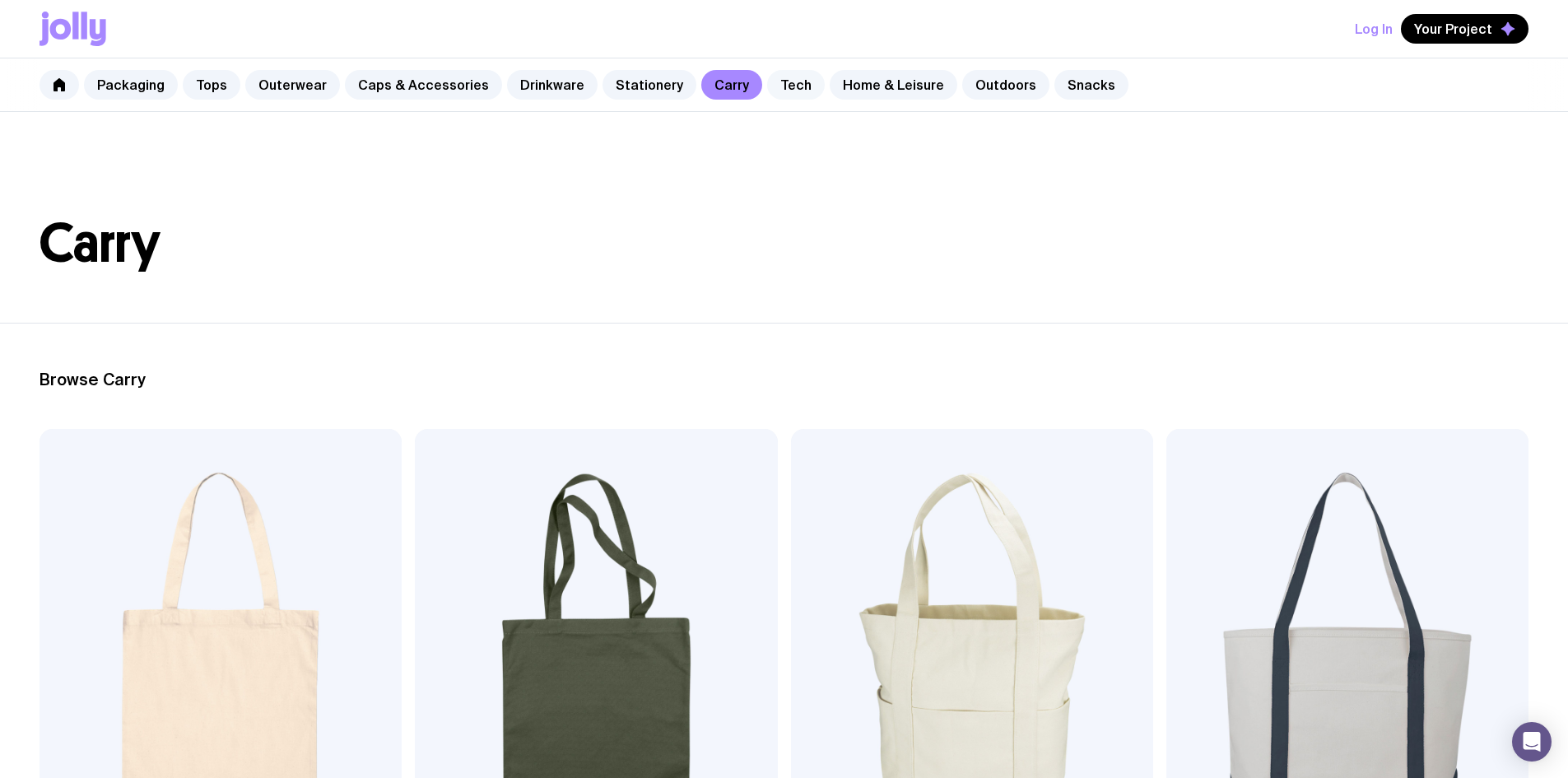
click at [772, 94] on link "Tech" at bounding box center [796, 84] width 58 height 30
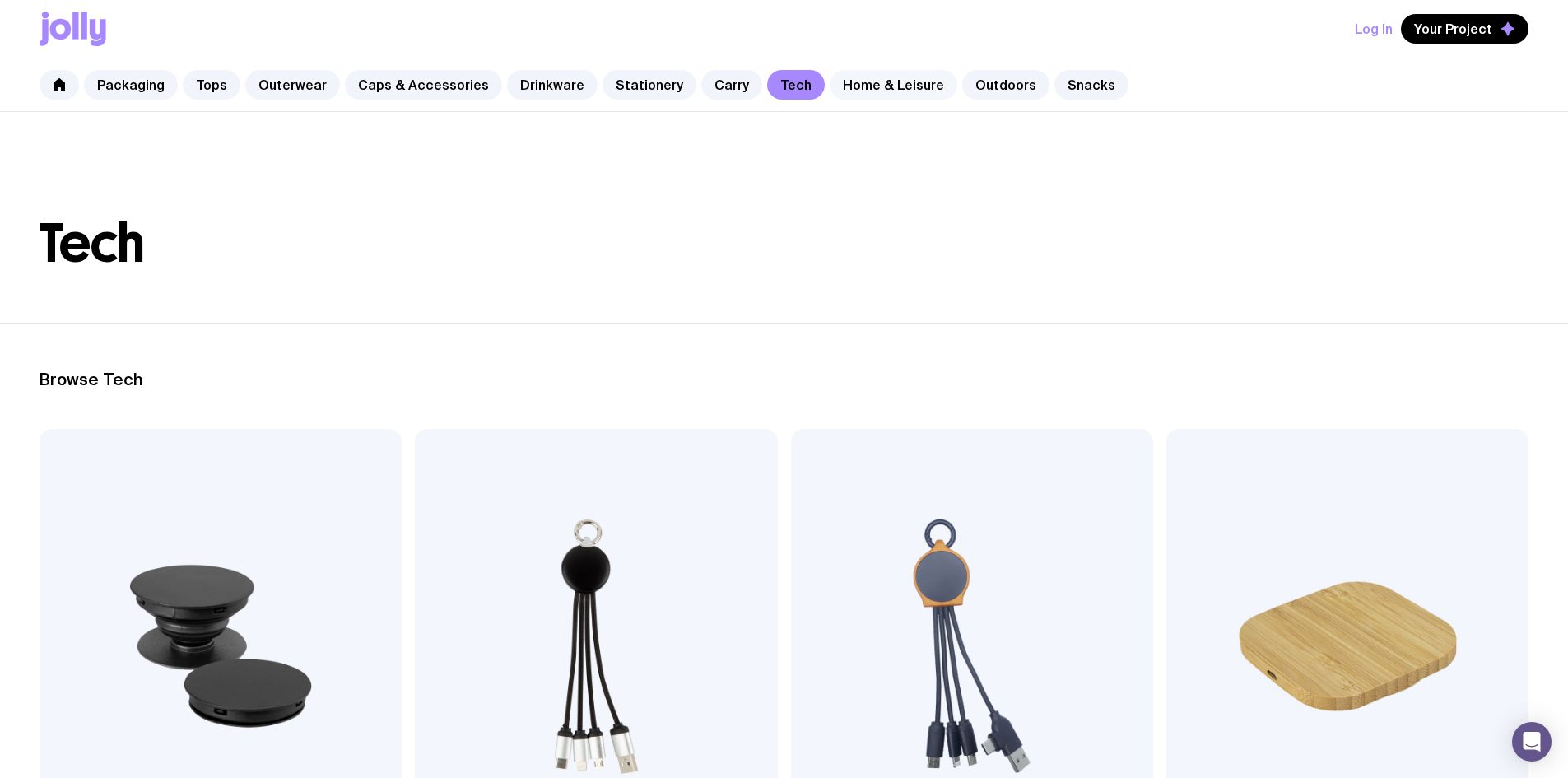
click at [863, 89] on link "Home & Leisure" at bounding box center [892, 84] width 127 height 30
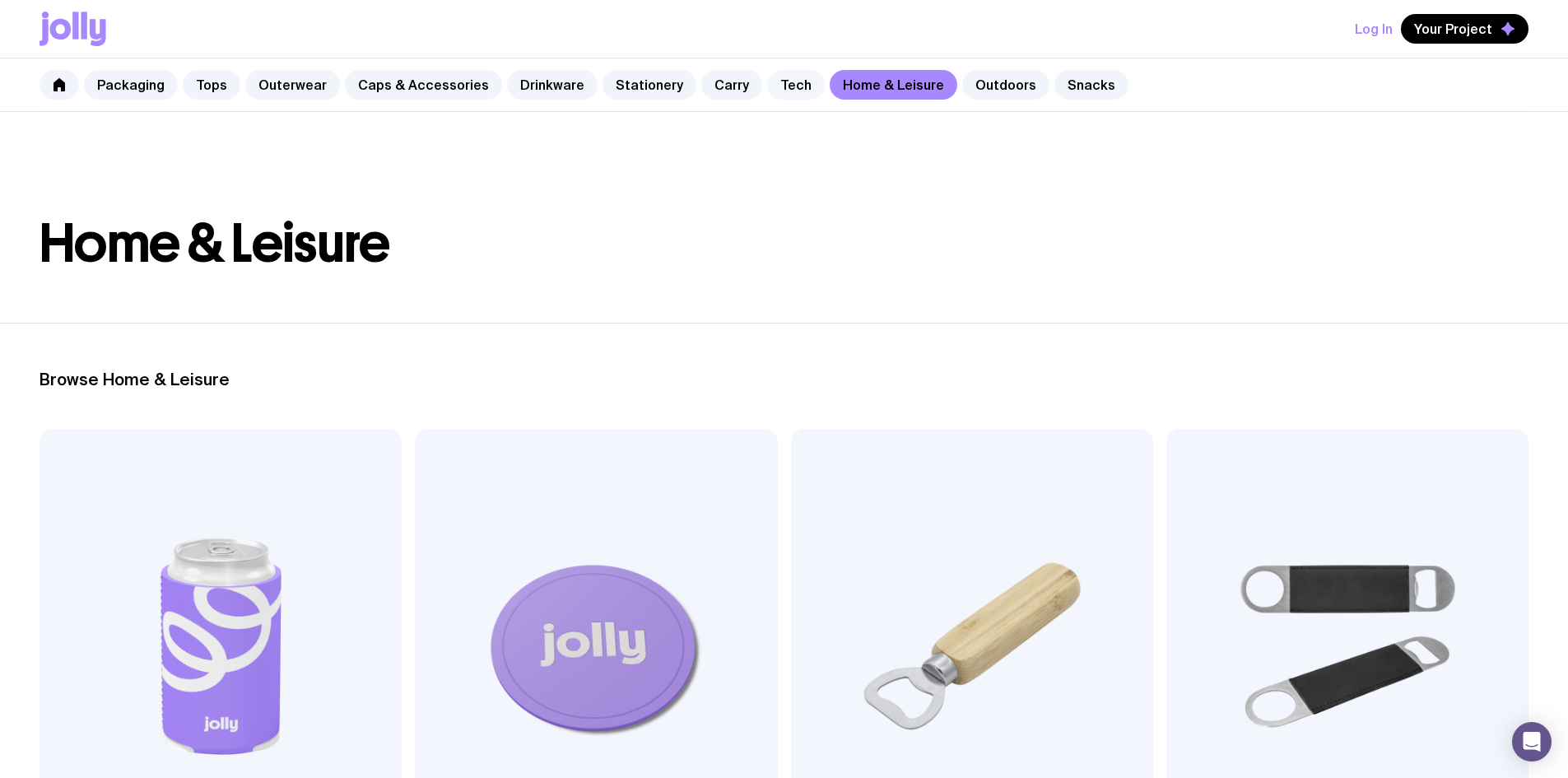
click at [767, 87] on link "Tech" at bounding box center [796, 84] width 58 height 30
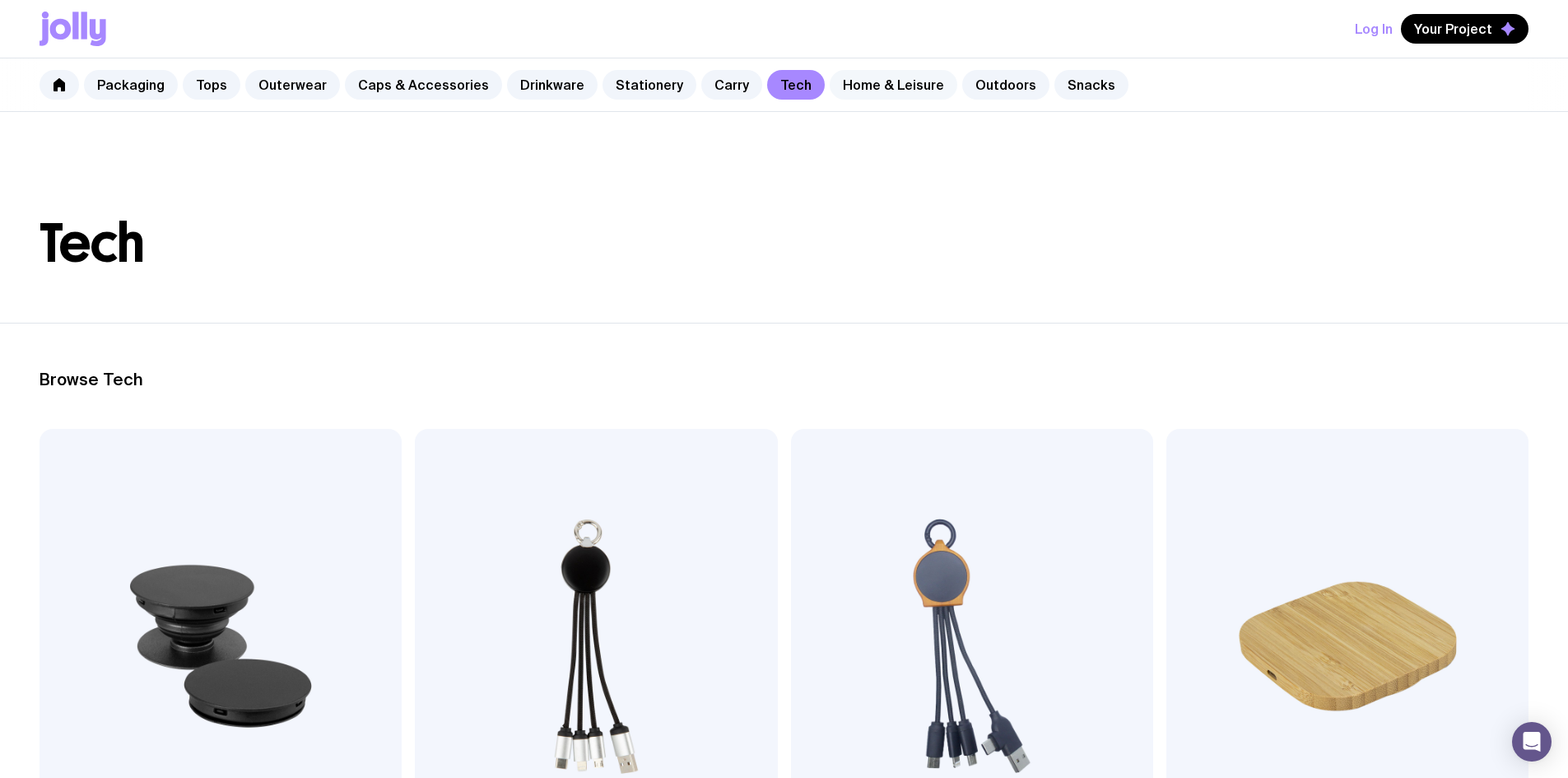
click at [852, 84] on link "Home & Leisure" at bounding box center [892, 84] width 127 height 30
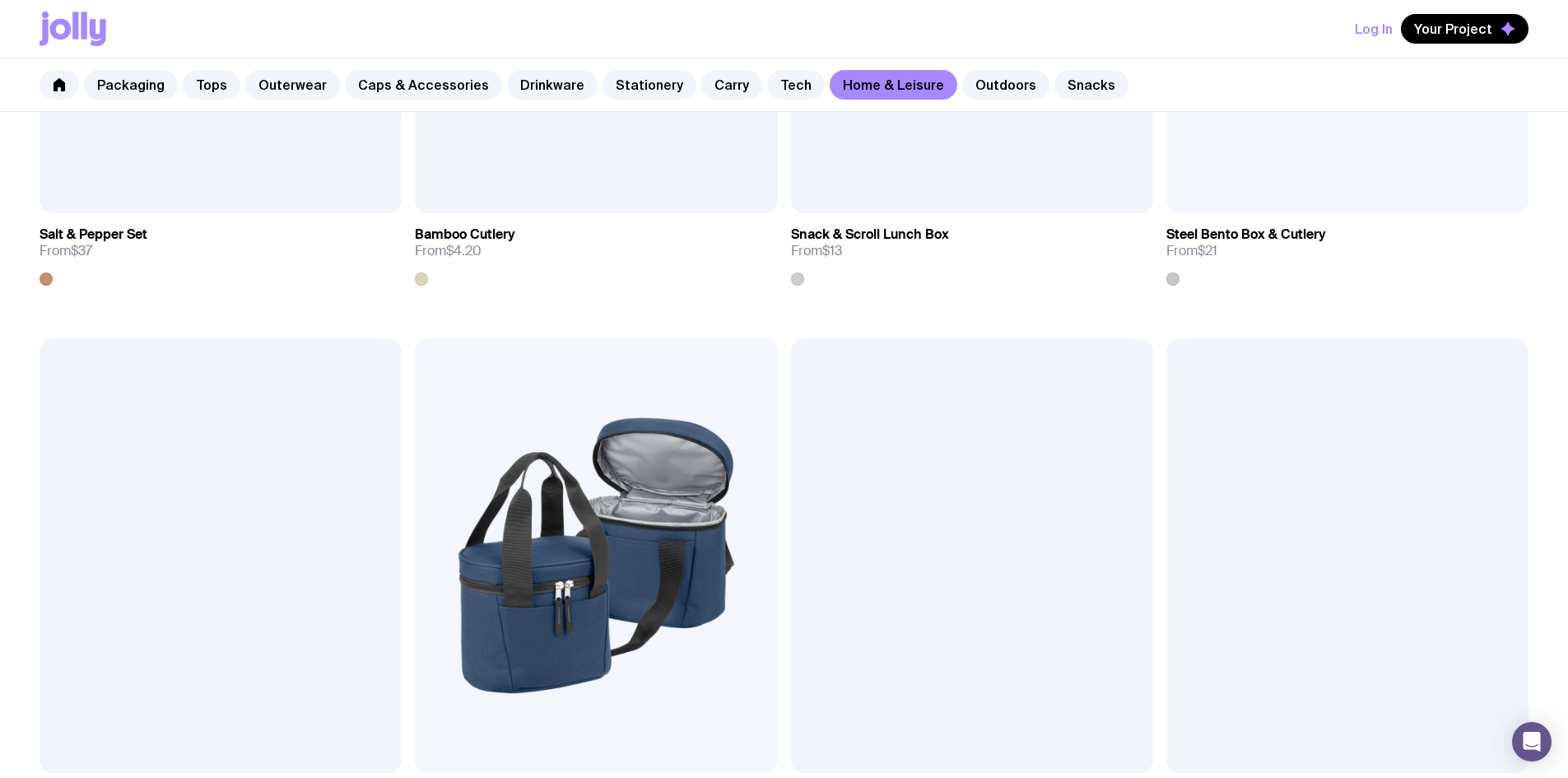
scroll to position [2338, 0]
